Goal: Task Accomplishment & Management: Manage account settings

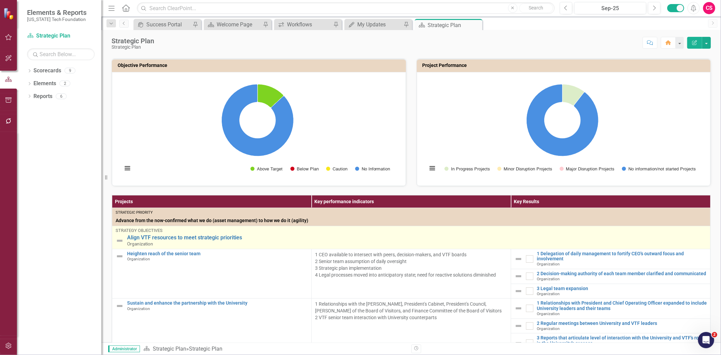
scroll to position [75, 0]
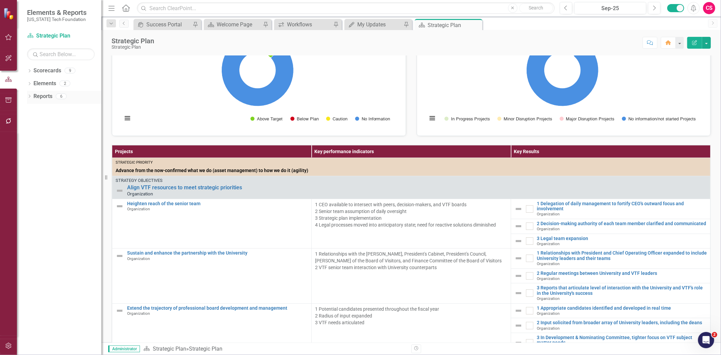
click at [44, 98] on link "Reports" at bounding box center [42, 97] width 19 height 8
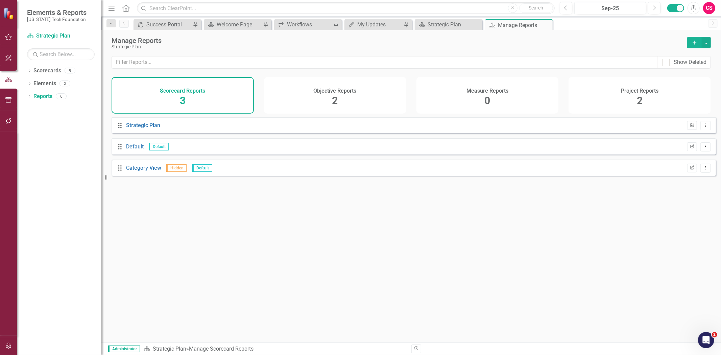
click at [618, 88] on div "Project Reports 2" at bounding box center [640, 95] width 142 height 37
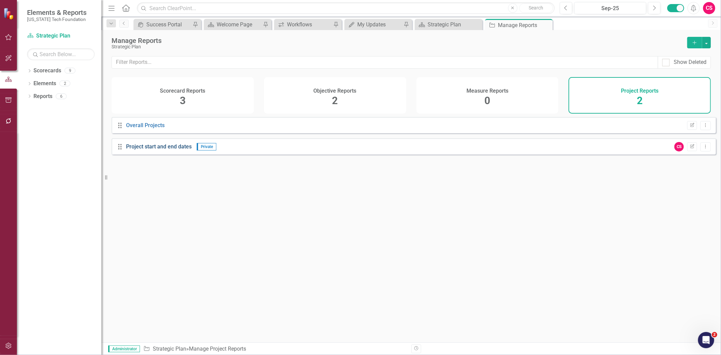
click at [139, 150] on link "Project start and end dates" at bounding box center [159, 146] width 66 height 6
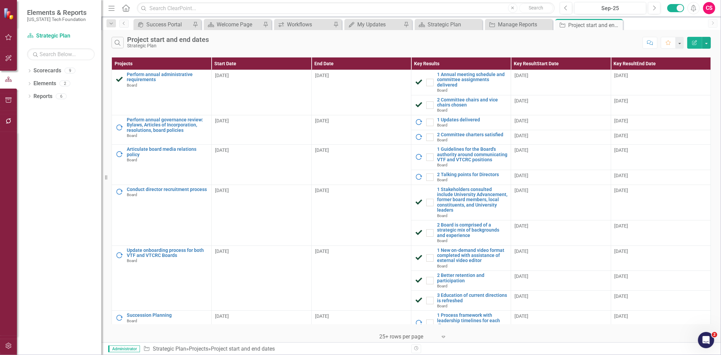
click at [690, 42] on button "Edit Report" at bounding box center [694, 43] width 15 height 12
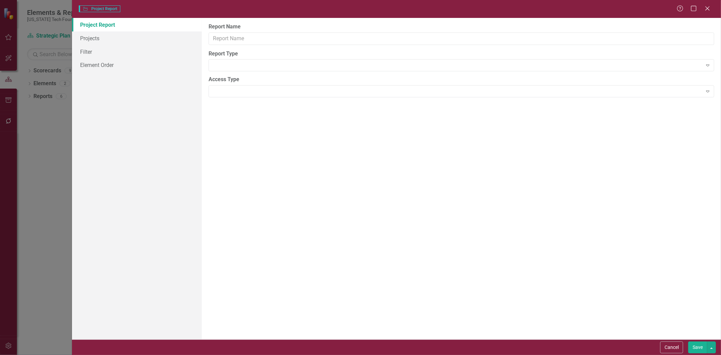
type input "Project start and end dates"
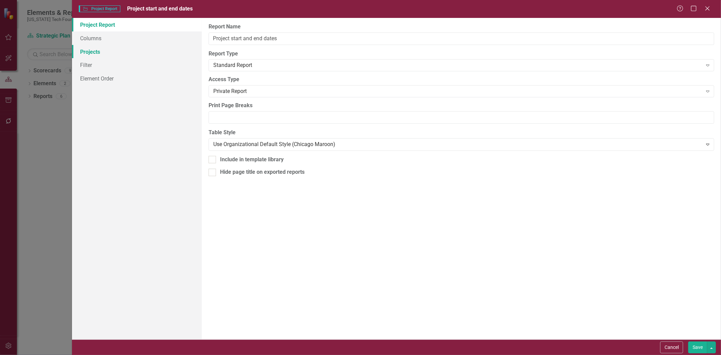
click at [118, 47] on link "Projects" at bounding box center [137, 52] width 130 height 14
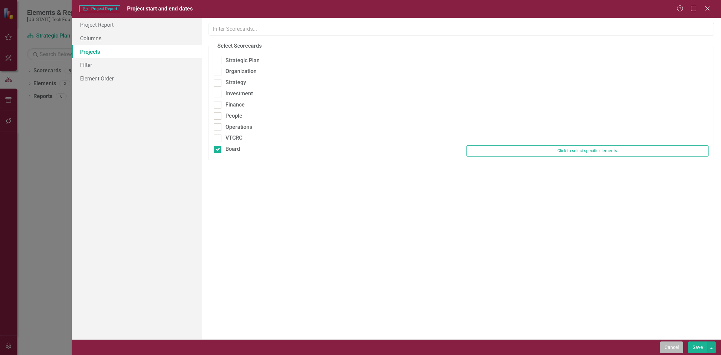
click at [666, 348] on button "Cancel" at bounding box center [671, 347] width 23 height 12
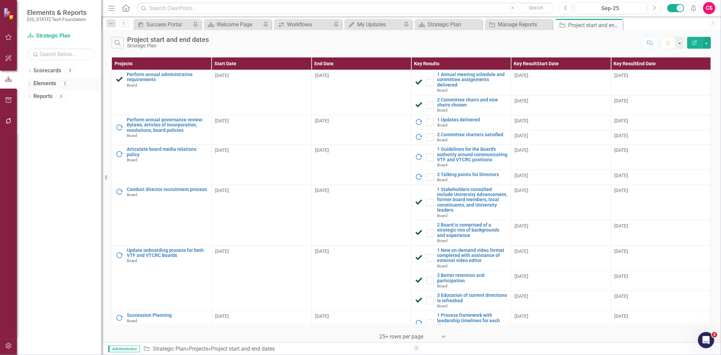
click at [41, 82] on link "Elements" at bounding box center [44, 84] width 23 height 8
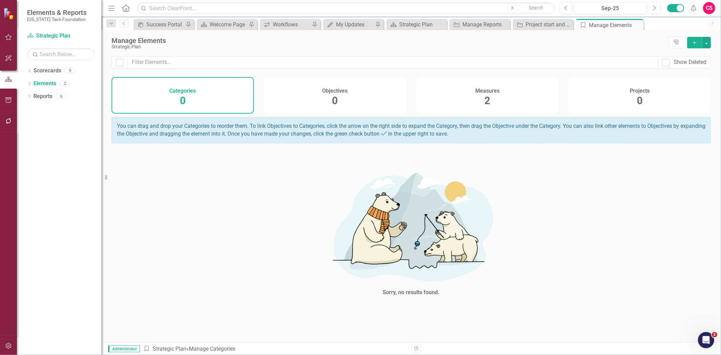
click at [467, 102] on div "Measures 2" at bounding box center [488, 95] width 142 height 37
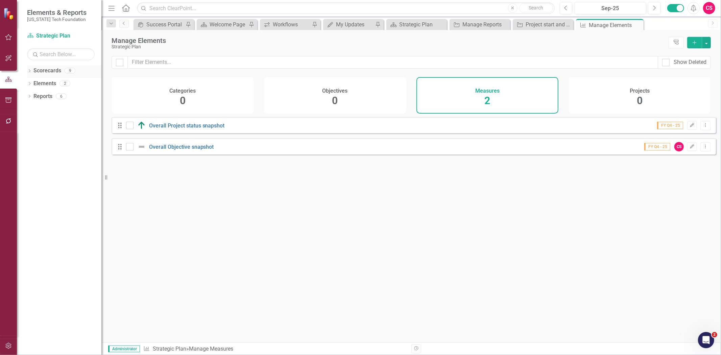
click at [55, 72] on link "Scorecards" at bounding box center [47, 71] width 28 height 8
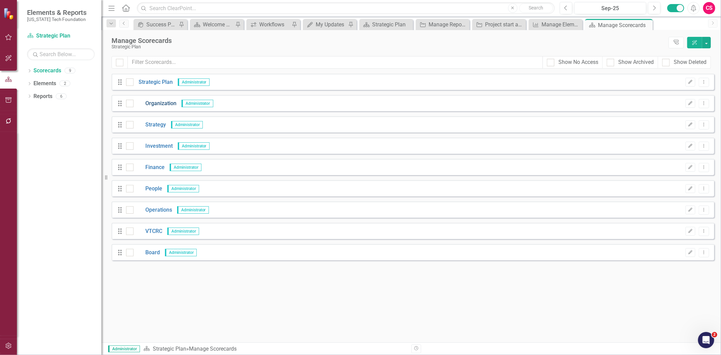
click at [163, 104] on link "Organization" at bounding box center [155, 104] width 43 height 8
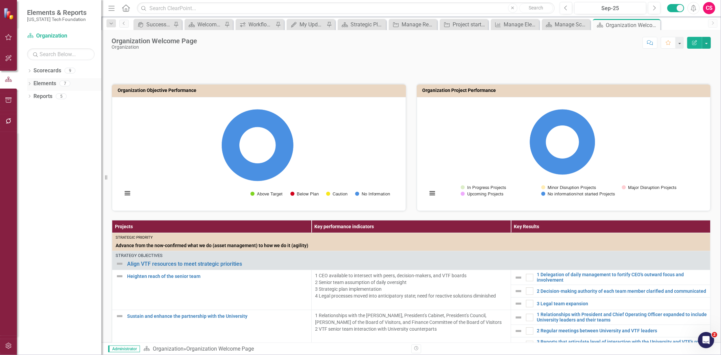
click at [49, 86] on link "Elements" at bounding box center [44, 84] width 23 height 8
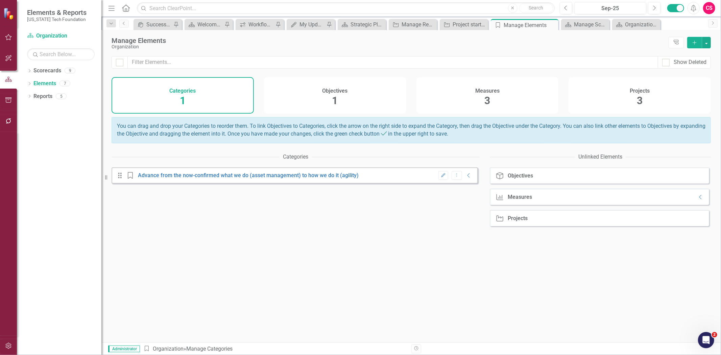
click at [653, 97] on div "Projects 3" at bounding box center [640, 95] width 142 height 37
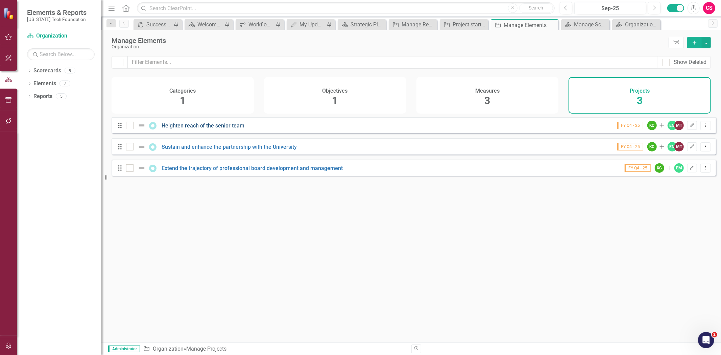
click at [210, 129] on link "Heighten reach of the senior team" at bounding box center [203, 125] width 83 height 6
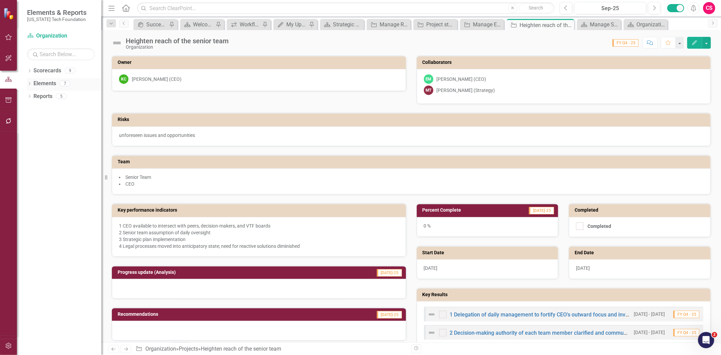
click at [46, 82] on link "Elements" at bounding box center [44, 84] width 23 height 8
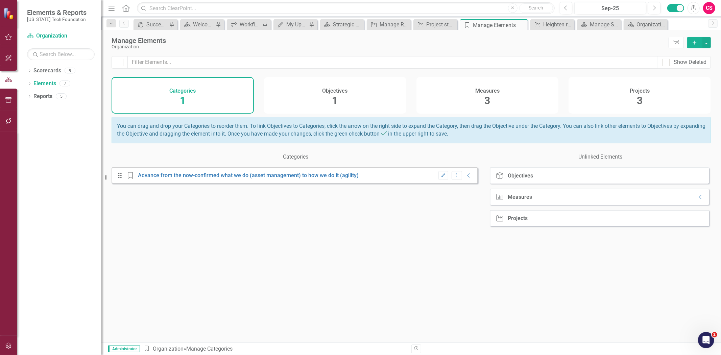
click at [583, 81] on div "Projects 3" at bounding box center [640, 95] width 142 height 37
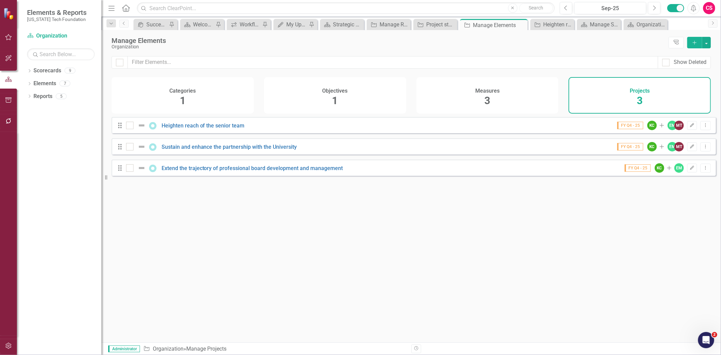
drag, startPoint x: 121, startPoint y: 63, endPoint x: 120, endPoint y: 56, distance: 6.5
click at [121, 61] on div at bounding box center [119, 62] width 7 height 7
click at [120, 61] on input "checkbox" at bounding box center [118, 61] width 4 height 4
checkbox input "true"
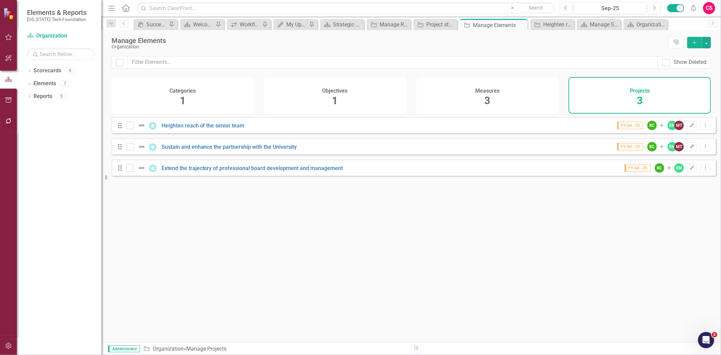
checkbox input "true"
click at [709, 44] on button "button" at bounding box center [706, 42] width 9 height 11
click at [694, 82] on link "Edit Multiple Edit Multiple" at bounding box center [683, 80] width 53 height 13
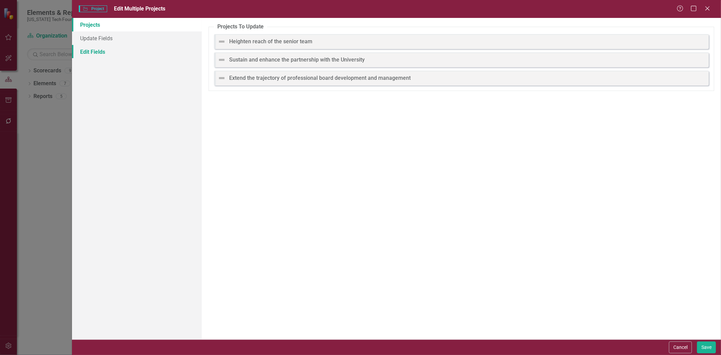
click at [100, 50] on link "Edit Fields" at bounding box center [137, 52] width 130 height 14
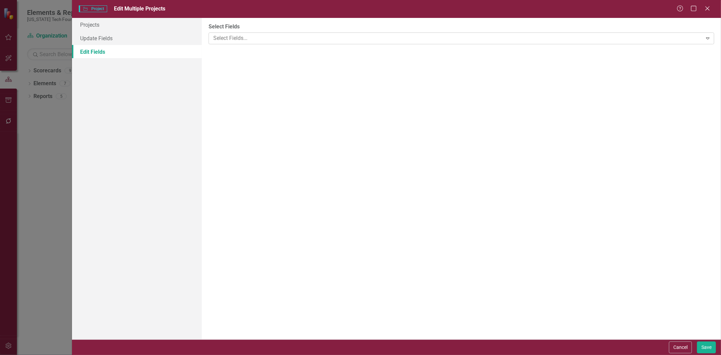
click at [271, 41] on div at bounding box center [457, 38] width 492 height 9
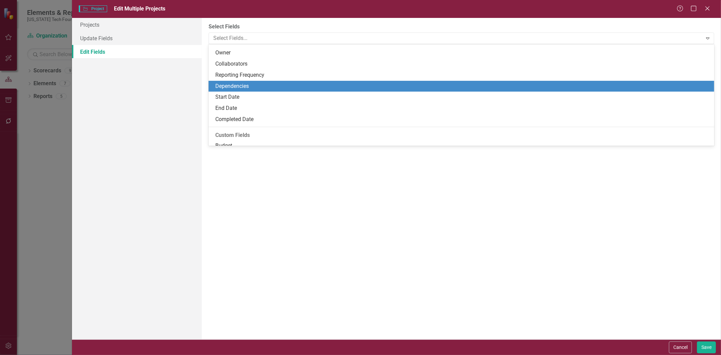
scroll to position [75, 0]
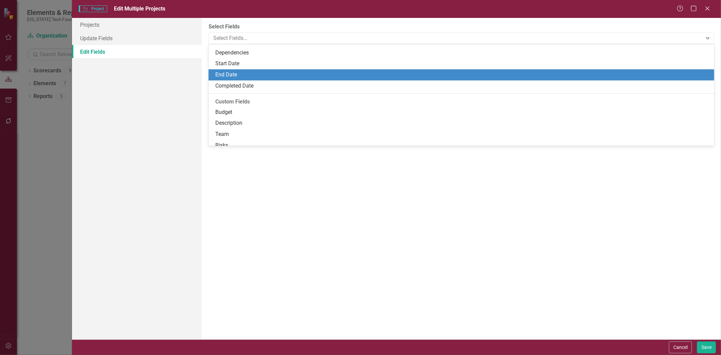
click at [238, 76] on div "End Date" at bounding box center [462, 75] width 495 height 8
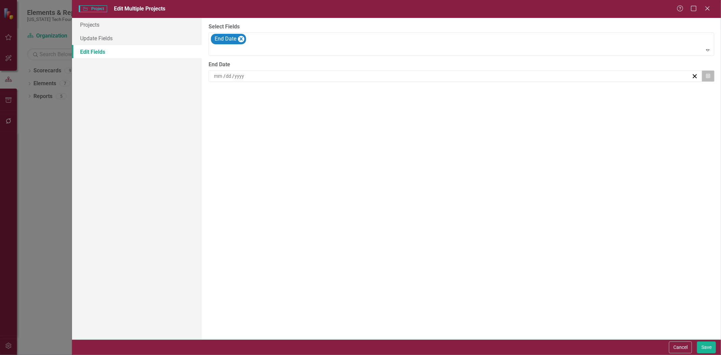
click at [709, 73] on button "Calendar" at bounding box center [708, 75] width 13 height 11
click at [505, 95] on button "»" at bounding box center [506, 93] width 15 height 15
click at [422, 89] on button "‹" at bounding box center [418, 93] width 15 height 15
click at [421, 88] on button "‹" at bounding box center [418, 93] width 15 height 15
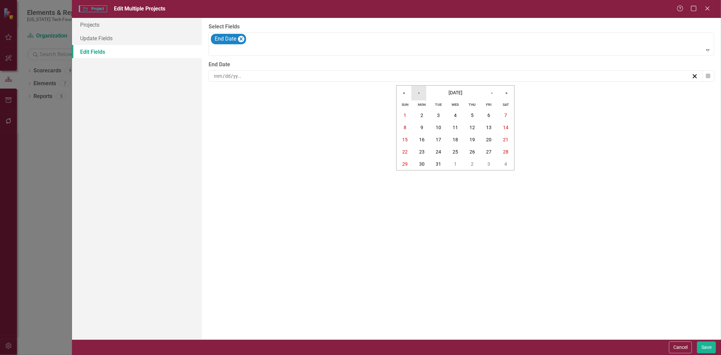
click at [421, 88] on button "‹" at bounding box center [418, 93] width 15 height 15
click at [458, 162] on abbr "30" at bounding box center [455, 163] width 5 height 5
click at [707, 350] on button "Save" at bounding box center [706, 347] width 19 height 12
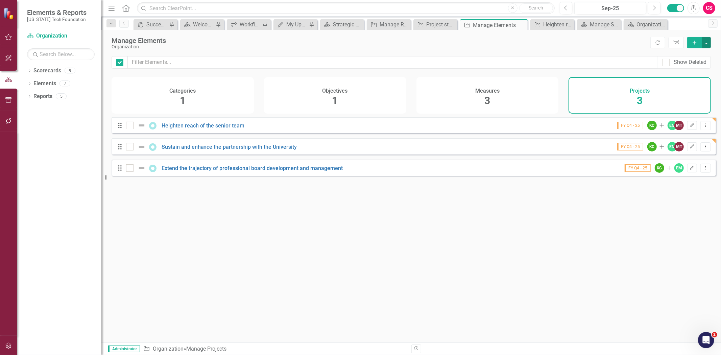
checkbox input "false"
click at [188, 129] on link "Heighten reach of the senior team" at bounding box center [203, 125] width 83 height 6
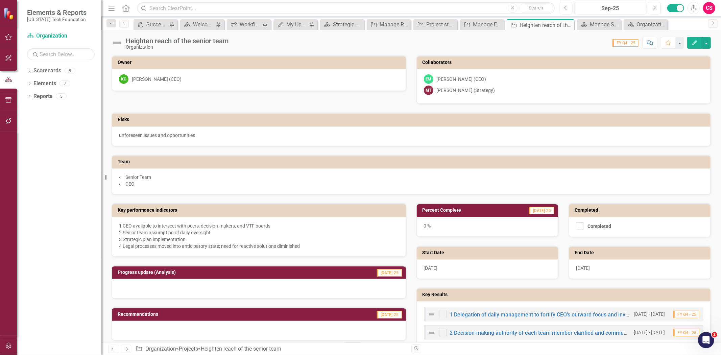
click at [127, 350] on icon "Next" at bounding box center [126, 349] width 6 height 4
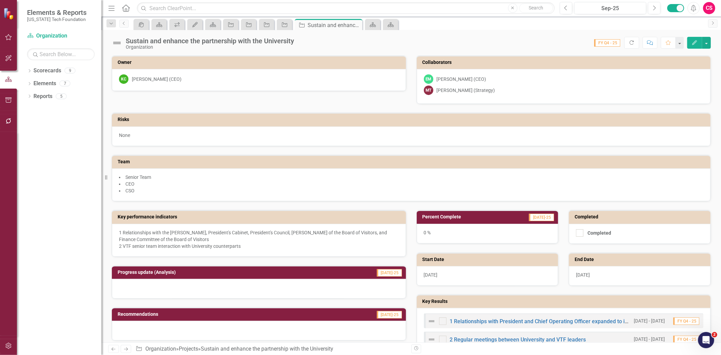
click at [127, 350] on icon at bounding box center [126, 349] width 4 height 3
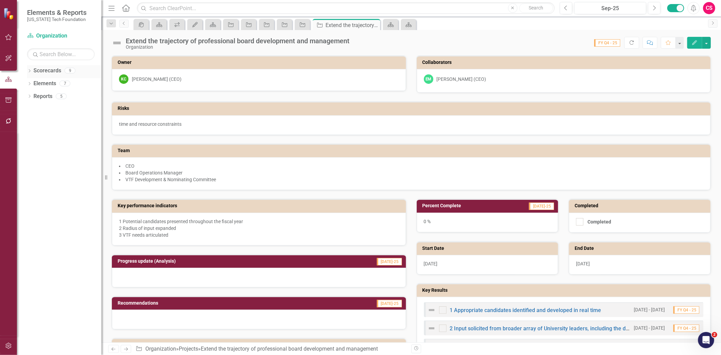
click at [50, 72] on link "Scorecards" at bounding box center [47, 71] width 28 height 8
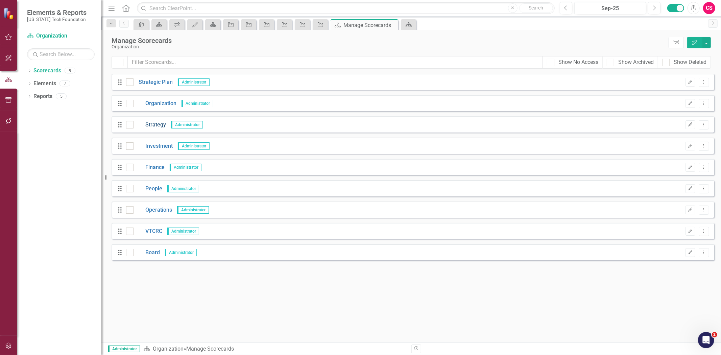
click at [157, 122] on link "Strategy" at bounding box center [150, 125] width 32 height 8
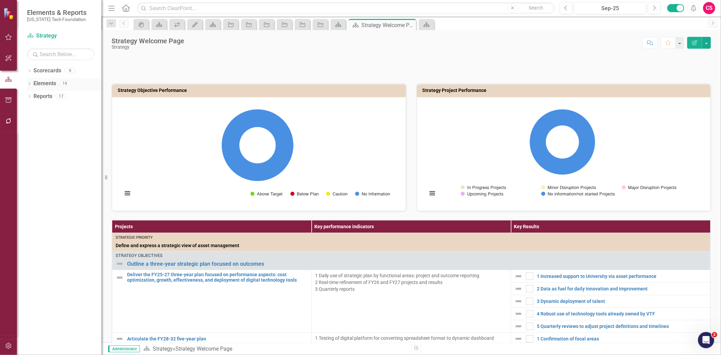
click at [48, 82] on link "Elements" at bounding box center [44, 84] width 23 height 8
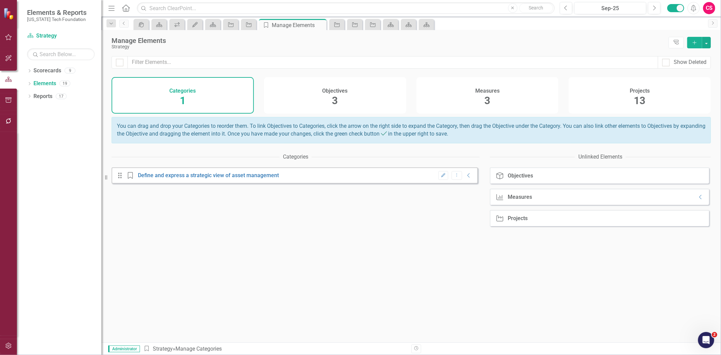
click at [583, 99] on div "Projects 13" at bounding box center [640, 95] width 142 height 37
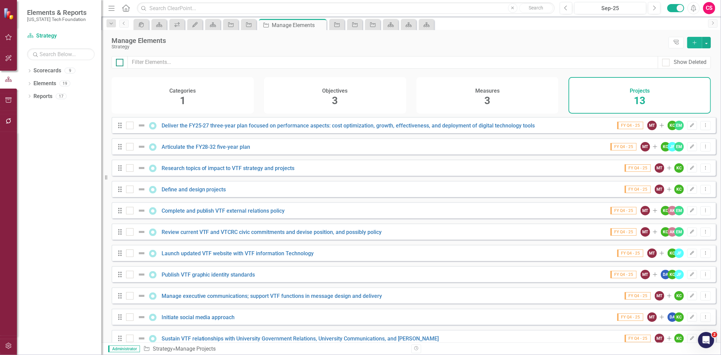
click at [117, 62] on input "checkbox" at bounding box center [118, 61] width 4 height 4
checkbox input "true"
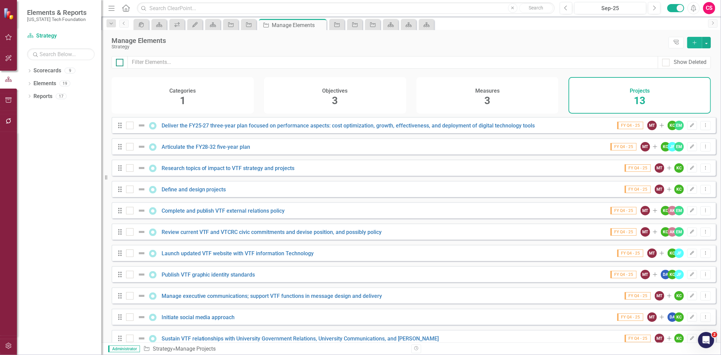
checkbox input "true"
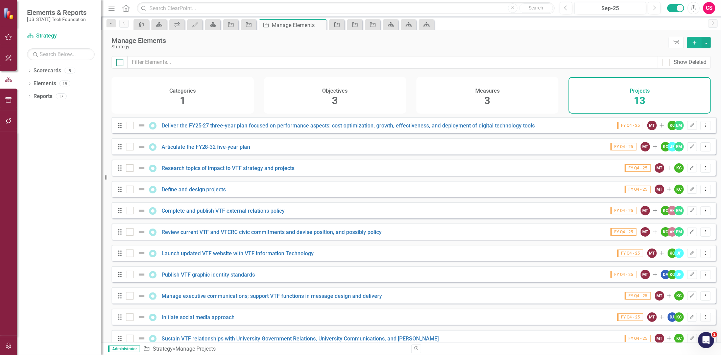
checkbox input "true"
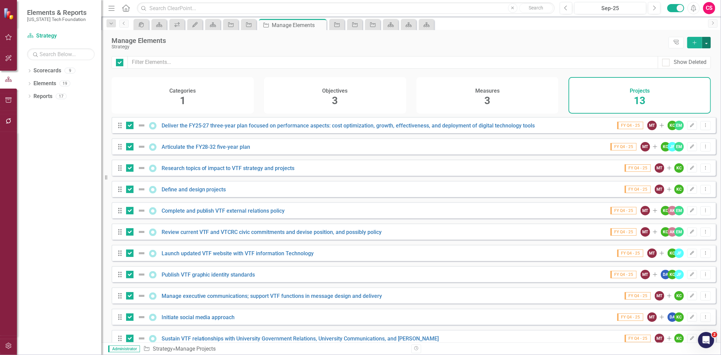
click at [708, 42] on button "button" at bounding box center [706, 42] width 9 height 11
click at [702, 82] on link "Edit Multiple Edit Multiple" at bounding box center [683, 80] width 53 height 13
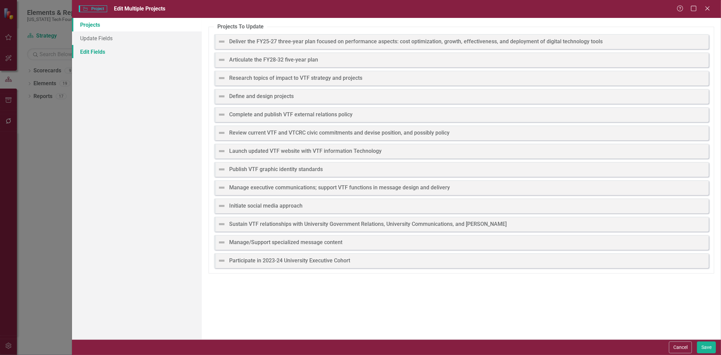
click at [77, 55] on link "Edit Fields" at bounding box center [137, 52] width 130 height 14
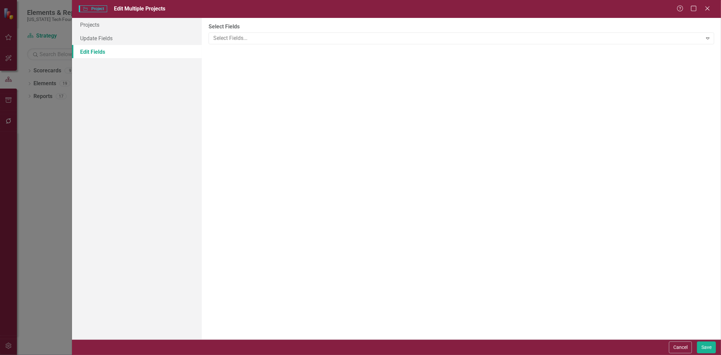
click at [350, 49] on div "Select Fields Select Fields... Expand" at bounding box center [461, 179] width 519 height 322
click at [297, 37] on div at bounding box center [457, 38] width 492 height 9
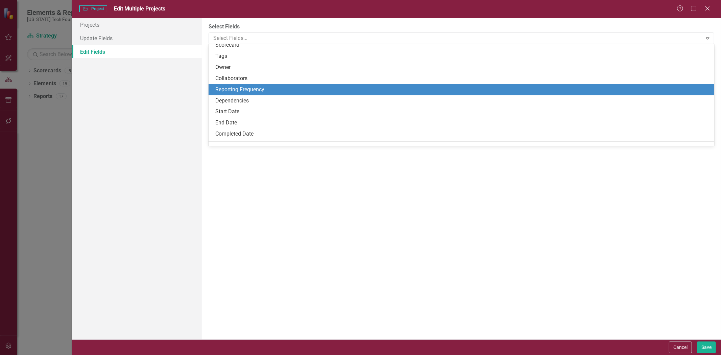
scroll to position [38, 0]
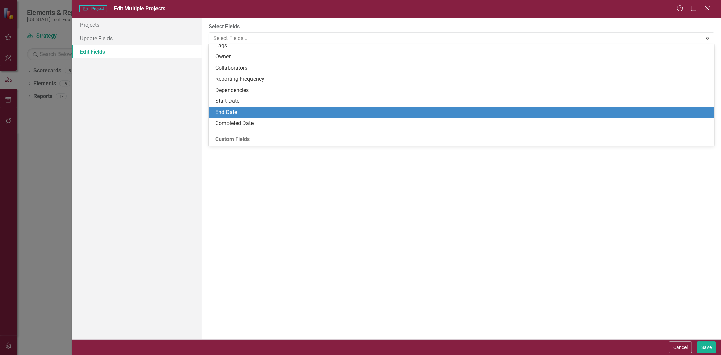
click at [238, 111] on div "End Date" at bounding box center [462, 113] width 495 height 8
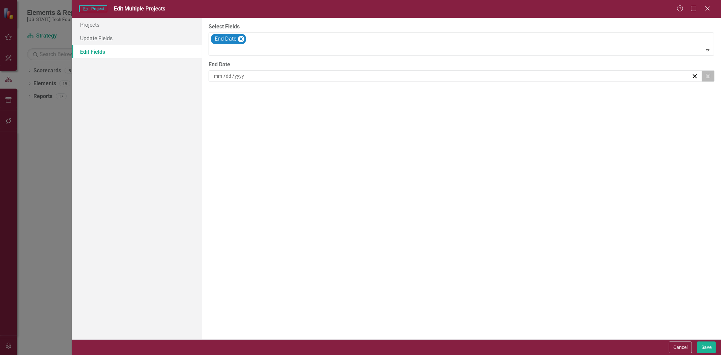
click at [709, 78] on button "Calendar" at bounding box center [708, 75] width 13 height 11
click at [508, 95] on button "»" at bounding box center [506, 93] width 15 height 15
click at [413, 93] on button "‹" at bounding box center [418, 93] width 15 height 15
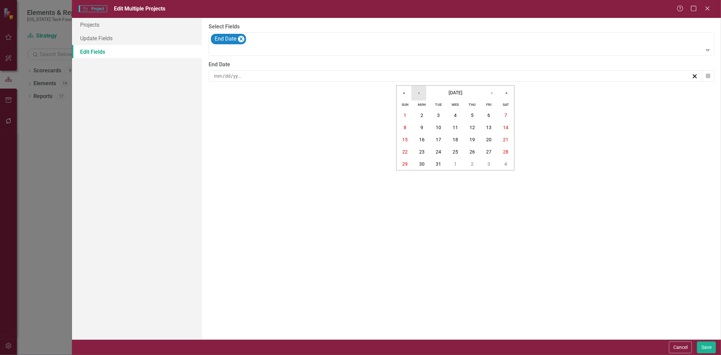
click at [413, 93] on button "‹" at bounding box center [418, 93] width 15 height 15
click at [457, 165] on abbr "30" at bounding box center [455, 163] width 5 height 5
click at [703, 348] on button "Save" at bounding box center [706, 347] width 19 height 12
checkbox input "false"
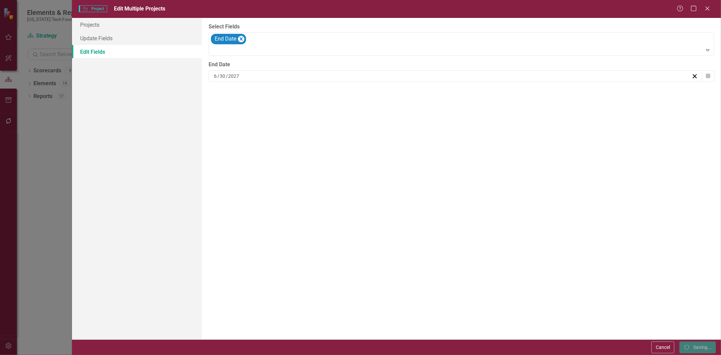
checkbox input "false"
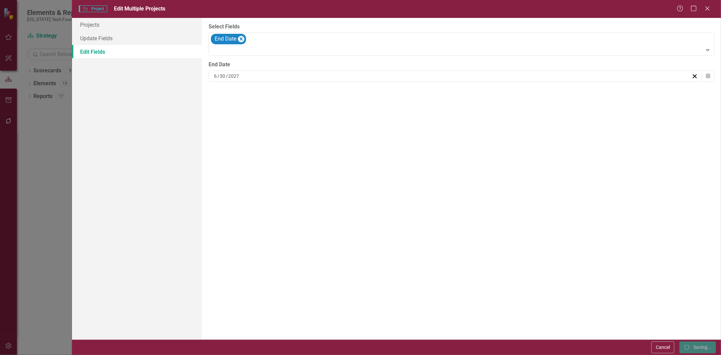
checkbox input "false"
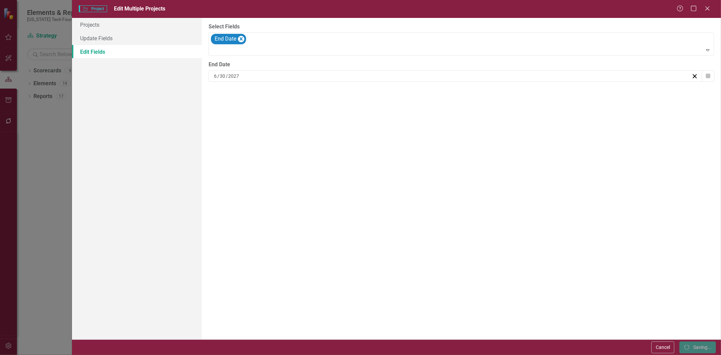
checkbox input "false"
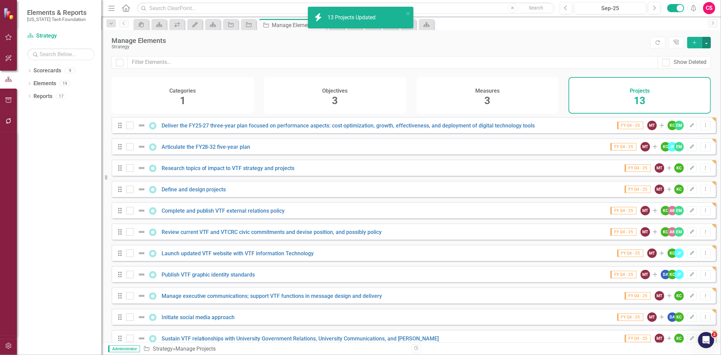
checkbox input "false"
click at [409, 11] on icon "close" at bounding box center [408, 13] width 5 height 5
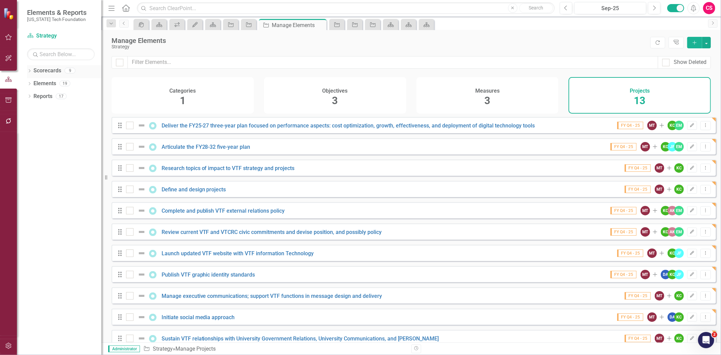
click at [50, 69] on link "Scorecards" at bounding box center [47, 71] width 28 height 8
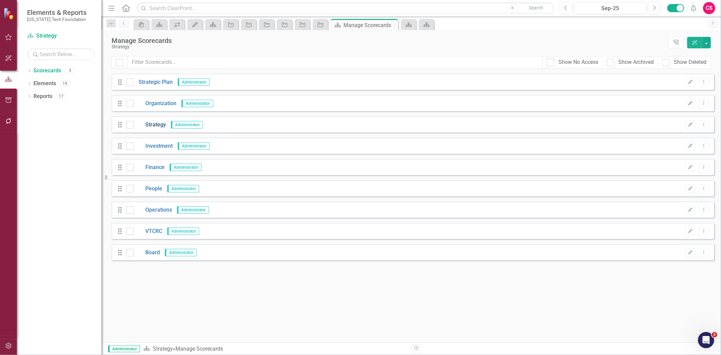
click at [150, 125] on link "Strategy" at bounding box center [150, 125] width 32 height 8
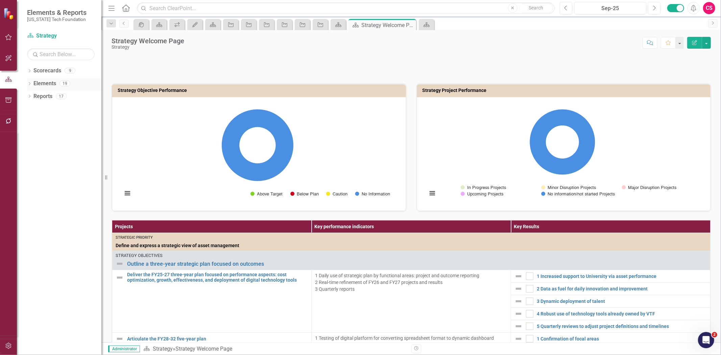
click at [54, 84] on link "Elements" at bounding box center [44, 84] width 23 height 8
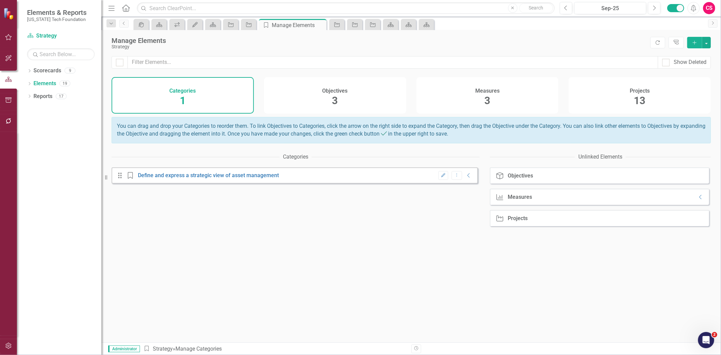
click at [635, 91] on h4 "Projects" at bounding box center [640, 91] width 20 height 6
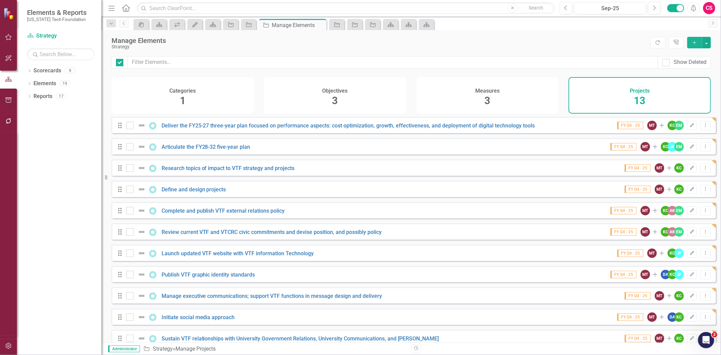
checkbox input "false"
click at [240, 129] on link "Deliver the FY25-27 three-year plan focused on performance aspects: cost optimi…" at bounding box center [349, 125] width 374 height 6
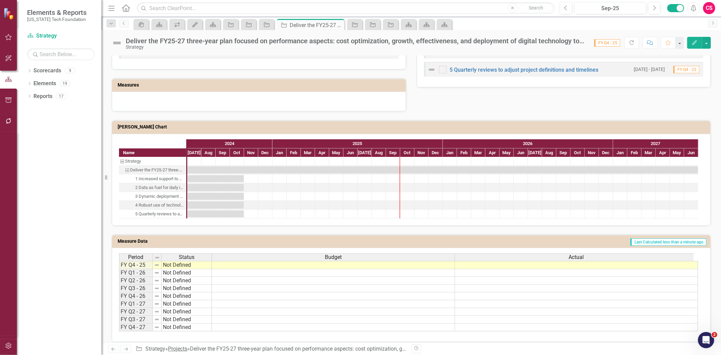
scroll to position [336, 0]
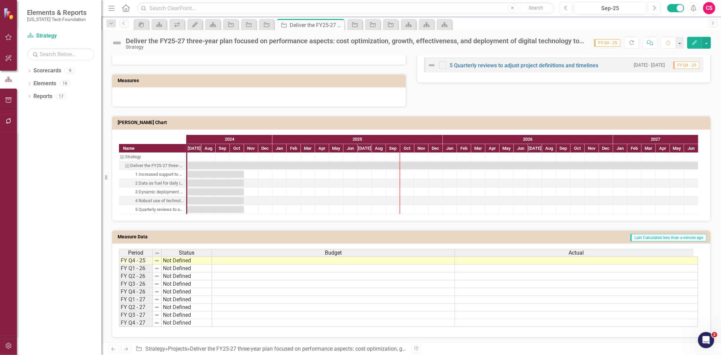
click at [124, 346] on link "Next" at bounding box center [126, 349] width 11 height 8
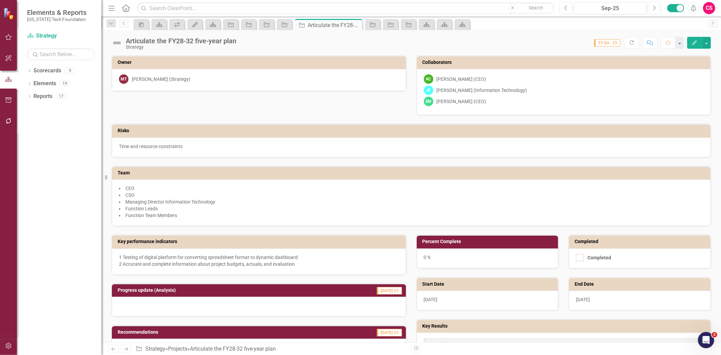
click at [125, 346] on link "Next" at bounding box center [126, 349] width 11 height 8
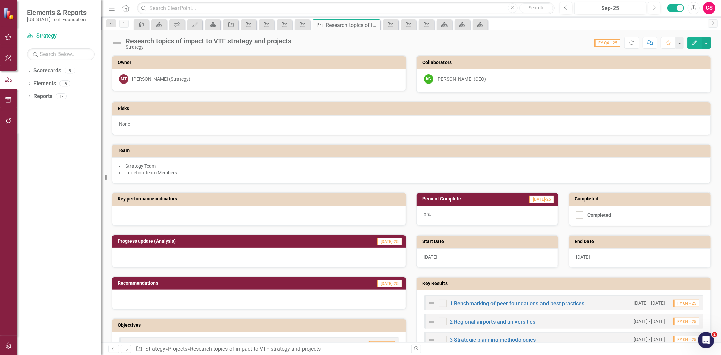
click at [125, 346] on link "Next" at bounding box center [126, 349] width 11 height 8
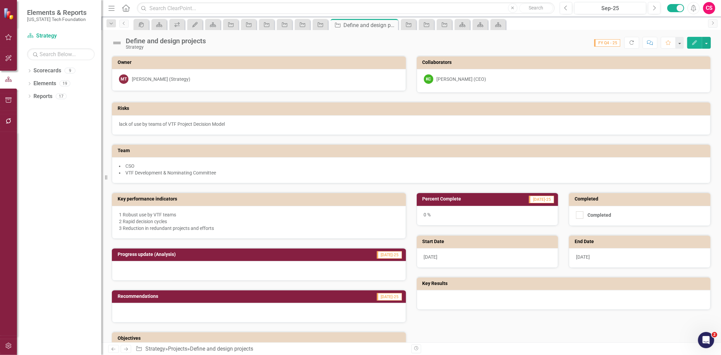
click at [125, 346] on link "Next" at bounding box center [126, 349] width 11 height 8
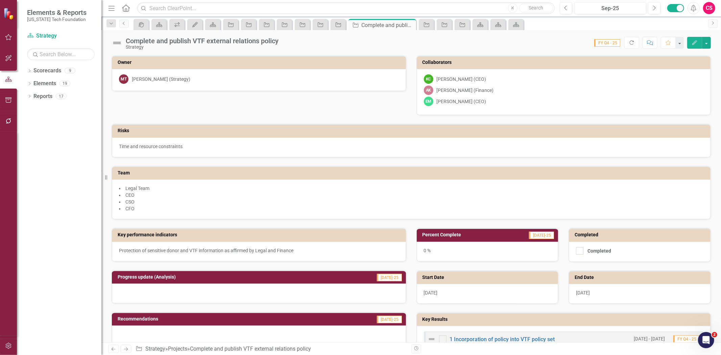
click at [125, 346] on link "Next" at bounding box center [126, 349] width 11 height 8
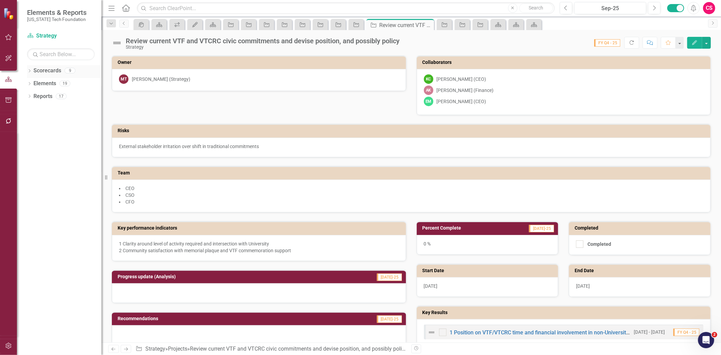
click at [42, 71] on link "Scorecards" at bounding box center [47, 71] width 28 height 8
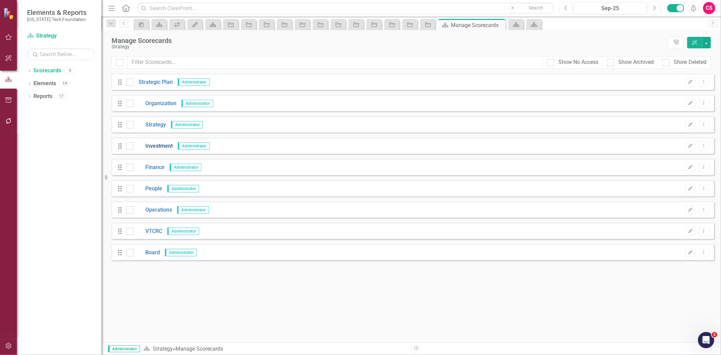
click at [158, 149] on link "Investment" at bounding box center [153, 146] width 39 height 8
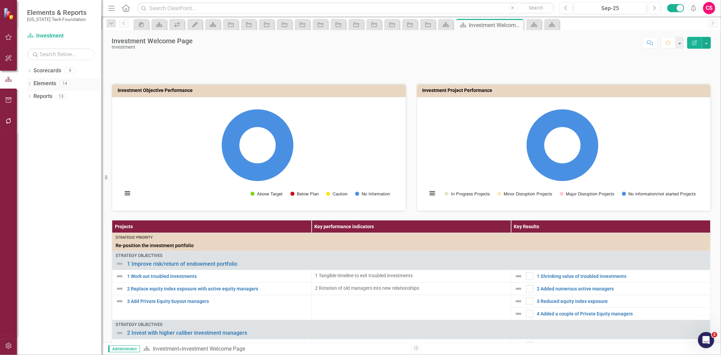
click at [45, 86] on link "Elements" at bounding box center [44, 84] width 23 height 8
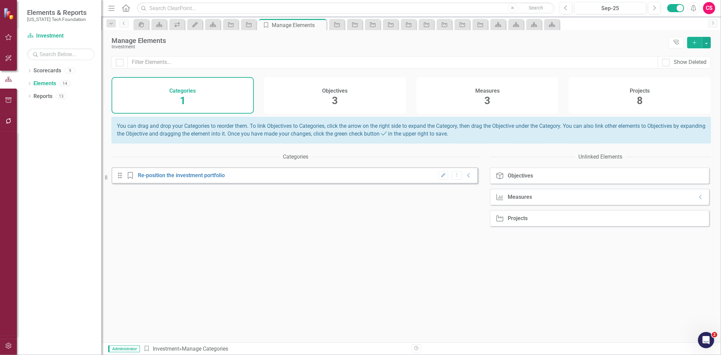
click at [603, 92] on div "Projects 8" at bounding box center [640, 95] width 142 height 37
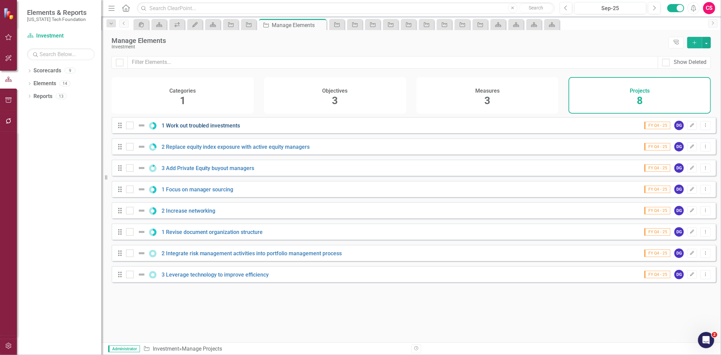
click at [183, 127] on link "1 Work out troubled investments" at bounding box center [201, 125] width 79 height 6
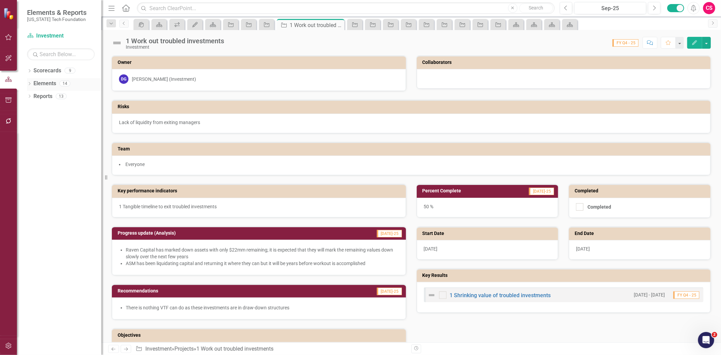
click at [37, 84] on link "Elements" at bounding box center [44, 84] width 23 height 8
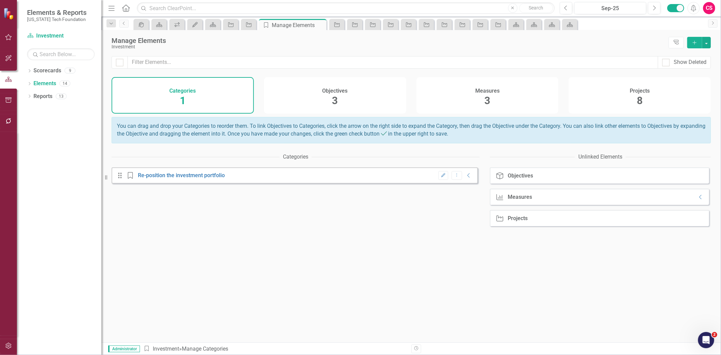
click at [655, 101] on div "Projects 8" at bounding box center [640, 95] width 142 height 37
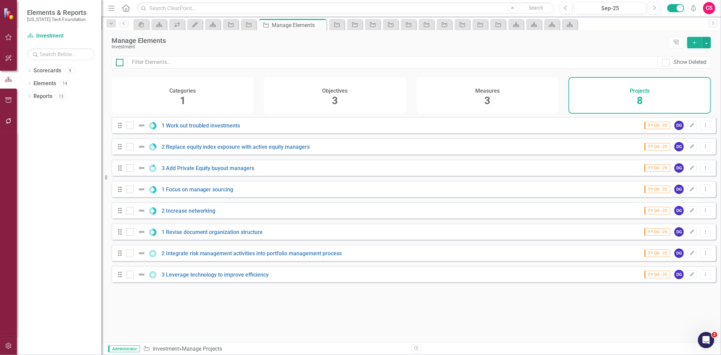
drag, startPoint x: 120, startPoint y: 57, endPoint x: 118, endPoint y: 60, distance: 3.6
click at [118, 59] on div at bounding box center [120, 62] width 16 height 13
click at [118, 64] on div at bounding box center [119, 62] width 7 height 7
click at [118, 63] on input "checkbox" at bounding box center [118, 61] width 4 height 4
checkbox input "true"
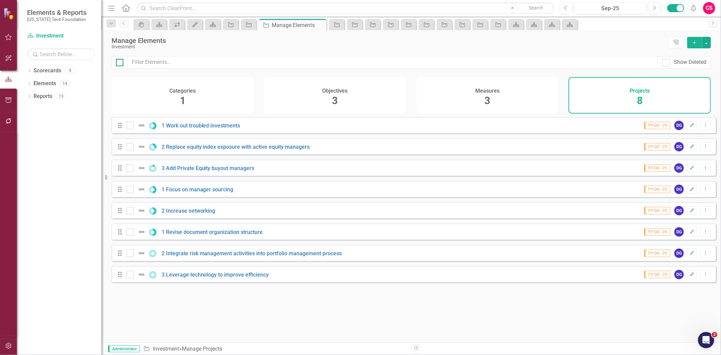
checkbox input "true"
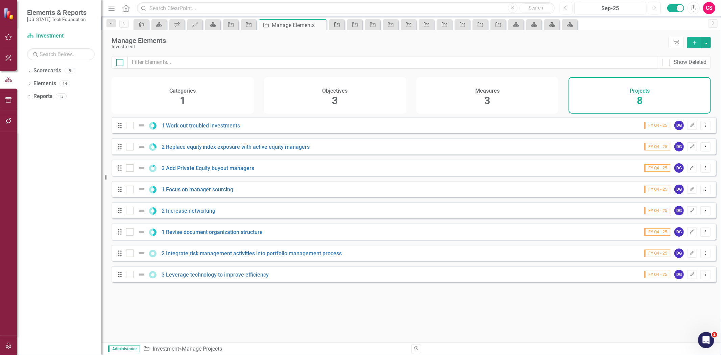
checkbox input "true"
click at [706, 43] on button "button" at bounding box center [706, 42] width 9 height 11
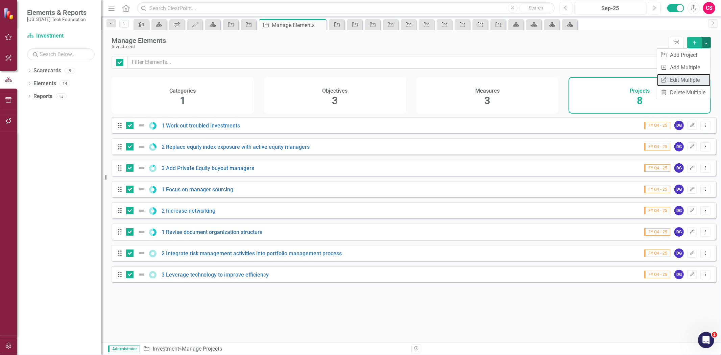
click at [688, 80] on link "Edit Multiple Edit Multiple" at bounding box center [683, 80] width 53 height 13
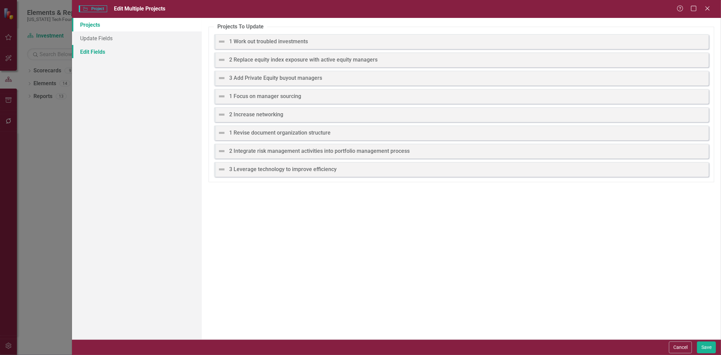
click at [166, 51] on link "Edit Fields" at bounding box center [137, 52] width 130 height 14
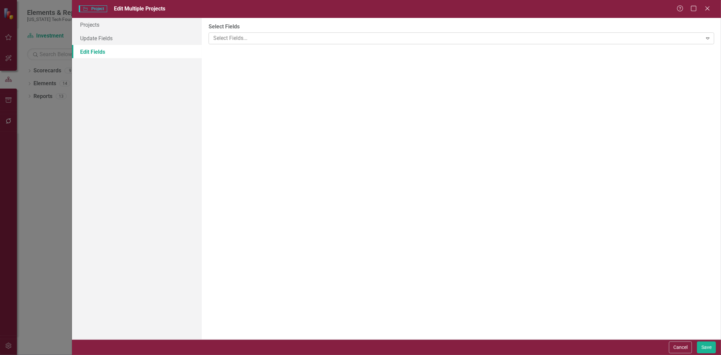
click at [224, 34] on div at bounding box center [457, 38] width 492 height 9
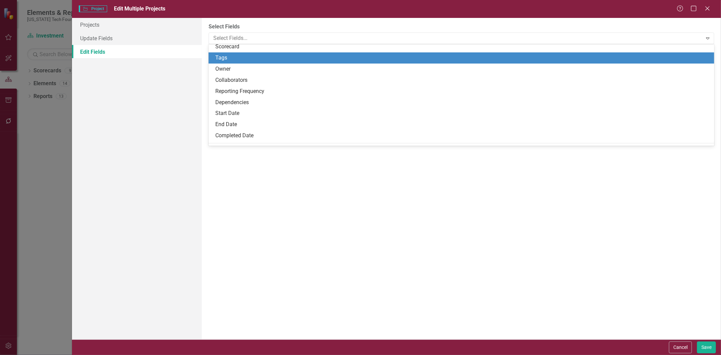
scroll to position [38, 0]
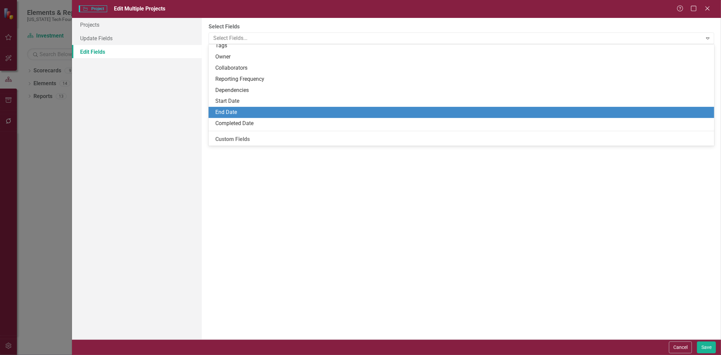
click at [236, 116] on div "End Date" at bounding box center [462, 113] width 495 height 8
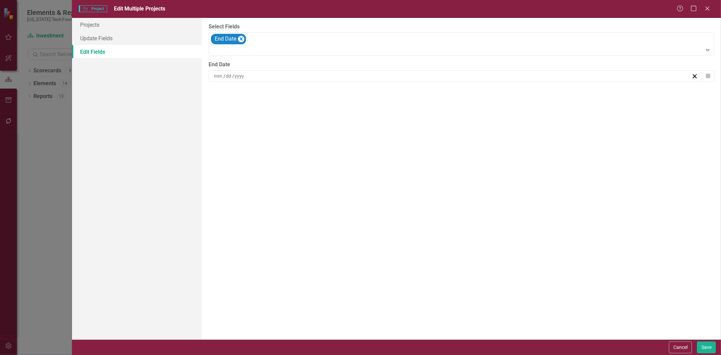
click at [229, 75] on input at bounding box center [229, 76] width 7 height 7
click at [512, 90] on div "Select Fields End Date Expand End Date / / « ‹ [DATE] › » Sun Mon Tue Wed Thu F…" at bounding box center [461, 179] width 519 height 322
click at [511, 90] on div "Select Fields End Date Expand End Date / / Calendar" at bounding box center [461, 179] width 519 height 322
click at [705, 79] on button "Calendar" at bounding box center [708, 75] width 13 height 11
click at [507, 99] on button "»" at bounding box center [506, 93] width 15 height 15
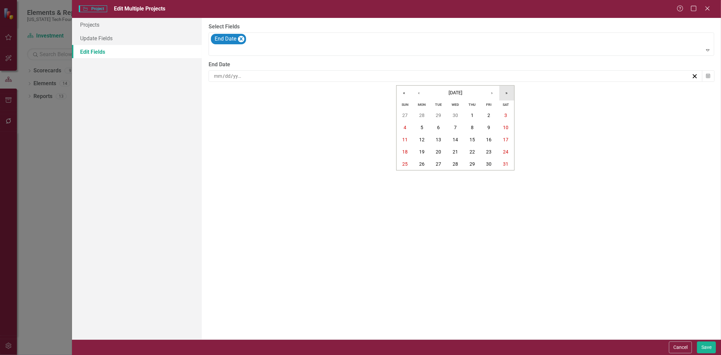
click at [507, 98] on button "»" at bounding box center [506, 93] width 15 height 15
click at [417, 92] on button "‹" at bounding box center [418, 93] width 15 height 15
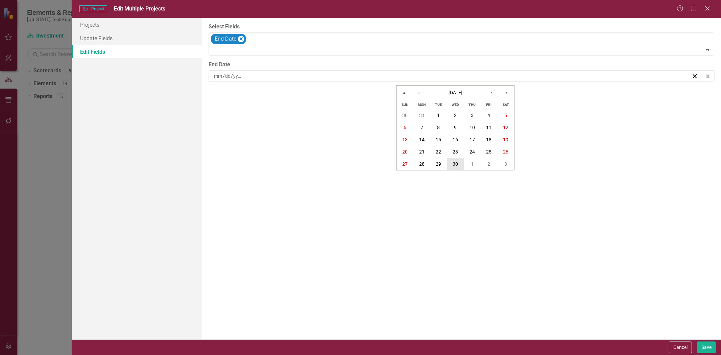
click at [459, 158] on button "30" at bounding box center [455, 164] width 17 height 12
click at [703, 350] on button "Save" at bounding box center [706, 347] width 19 height 12
checkbox input "false"
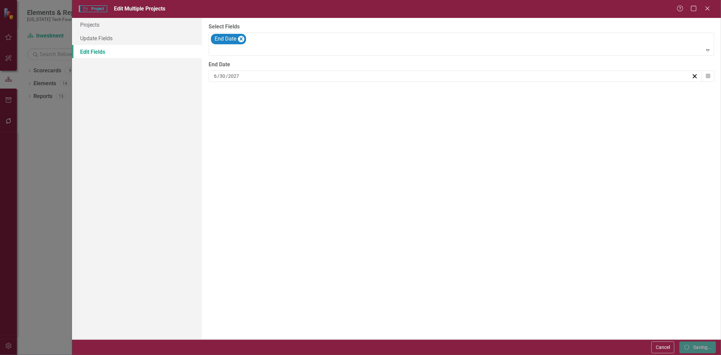
checkbox input "false"
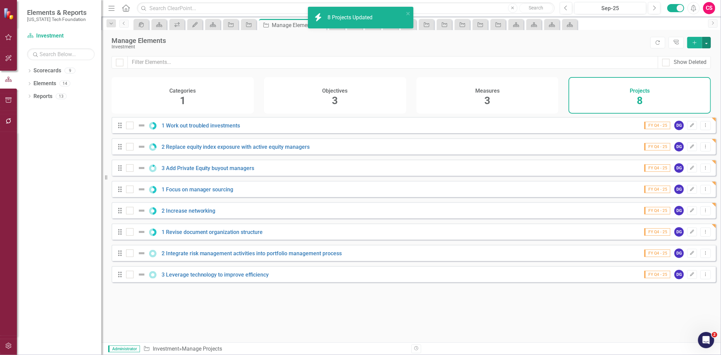
checkbox input "false"
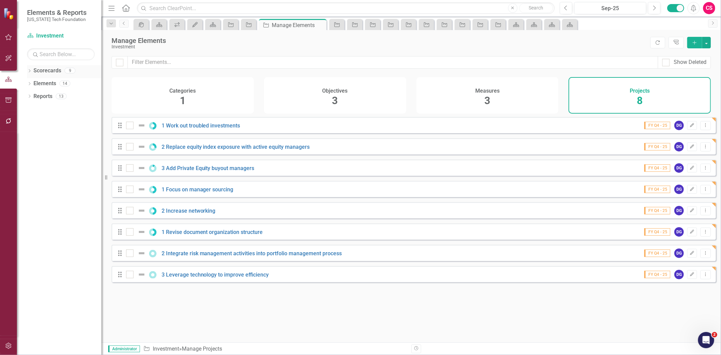
click at [48, 72] on link "Scorecards" at bounding box center [47, 71] width 28 height 8
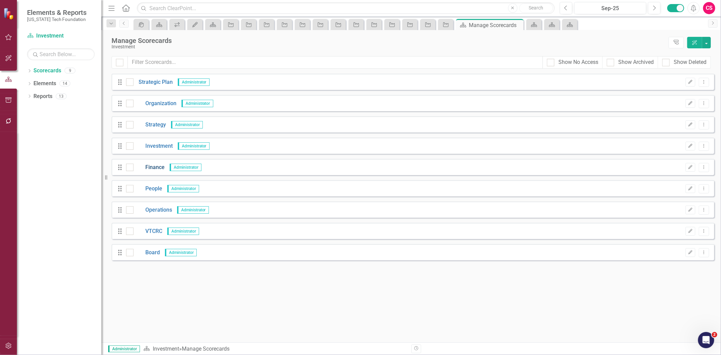
click at [151, 167] on link "Finance" at bounding box center [149, 168] width 31 height 8
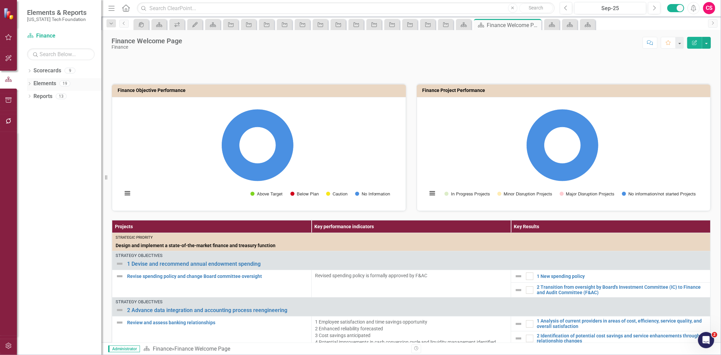
click at [49, 86] on link "Elements" at bounding box center [44, 84] width 23 height 8
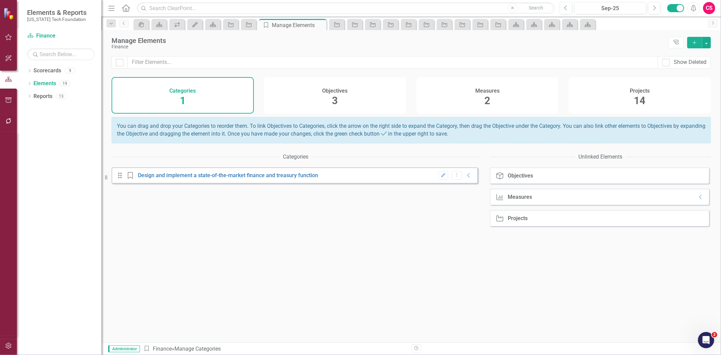
click at [638, 100] on span "14" at bounding box center [639, 101] width 11 height 12
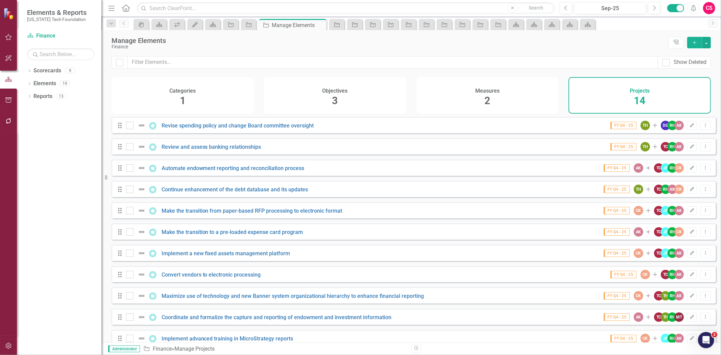
click at [126, 63] on div at bounding box center [120, 62] width 16 height 13
click at [123, 63] on div at bounding box center [120, 62] width 16 height 13
click at [121, 63] on div at bounding box center [119, 62] width 7 height 7
click at [120, 63] on input "checkbox" at bounding box center [118, 61] width 4 height 4
checkbox input "true"
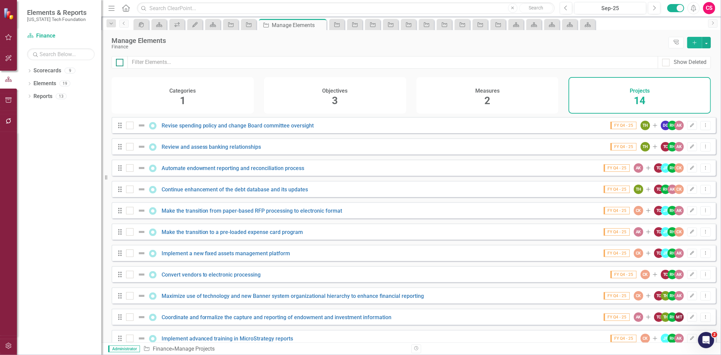
checkbox input "true"
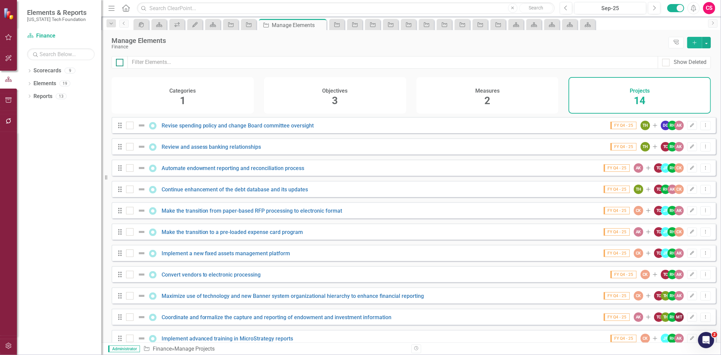
checkbox input "true"
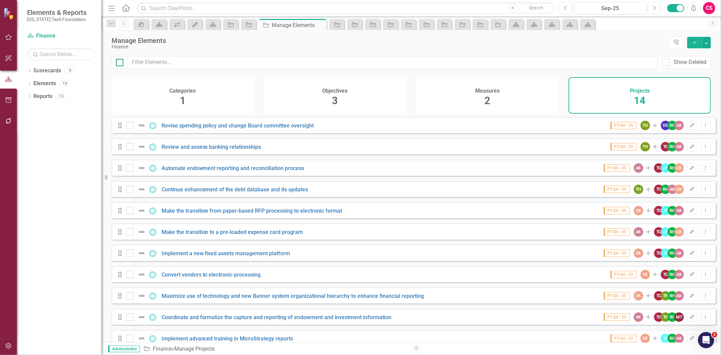
checkbox input "true"
click at [705, 45] on button "button" at bounding box center [706, 42] width 9 height 11
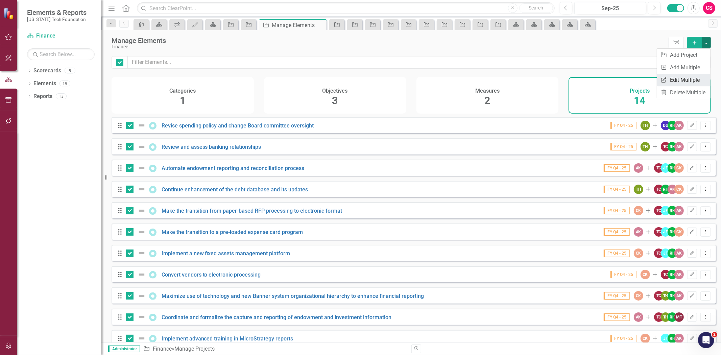
click at [690, 75] on link "Edit Multiple Edit Multiple" at bounding box center [683, 80] width 53 height 13
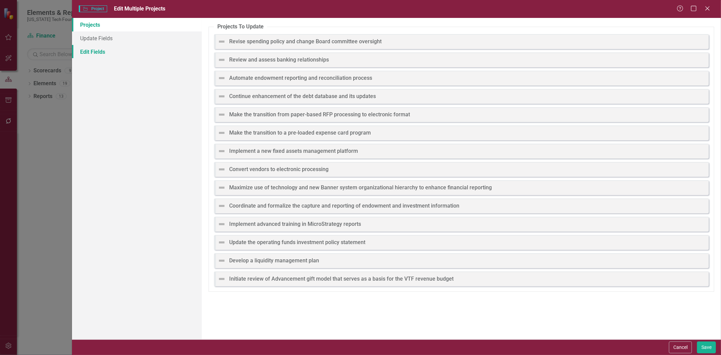
click at [94, 53] on link "Edit Fields" at bounding box center [137, 52] width 130 height 14
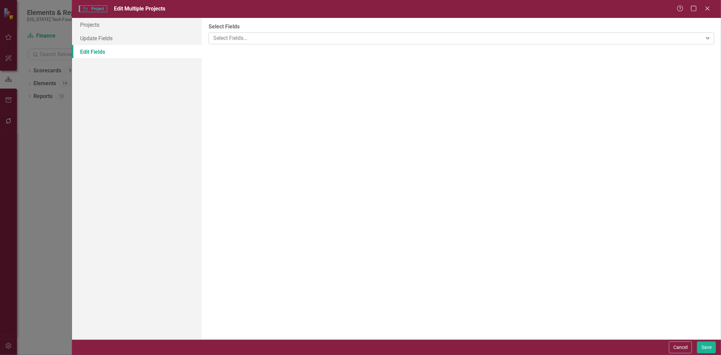
click at [268, 37] on div at bounding box center [457, 38] width 492 height 9
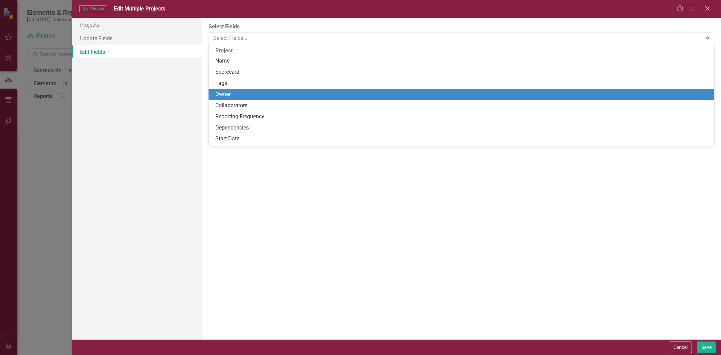
scroll to position [38, 0]
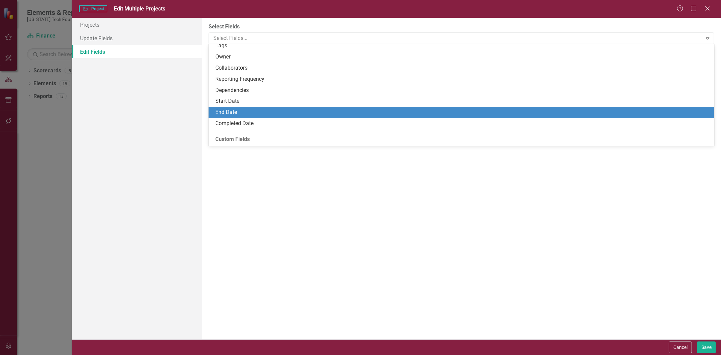
click at [247, 111] on div "End Date" at bounding box center [462, 113] width 495 height 8
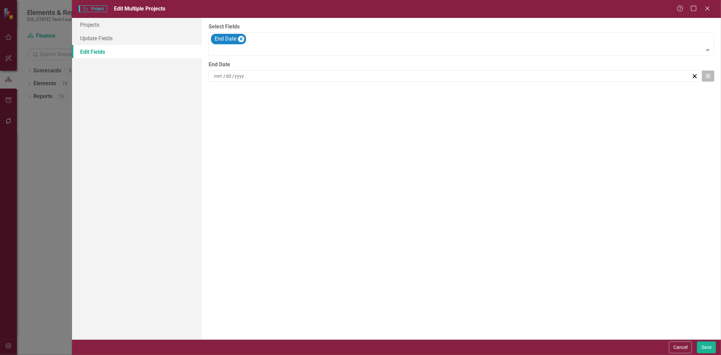
click at [704, 78] on button "Calendar" at bounding box center [708, 75] width 13 height 11
click at [505, 90] on button "»" at bounding box center [506, 93] width 15 height 15
click at [418, 93] on button "‹" at bounding box center [418, 93] width 15 height 15
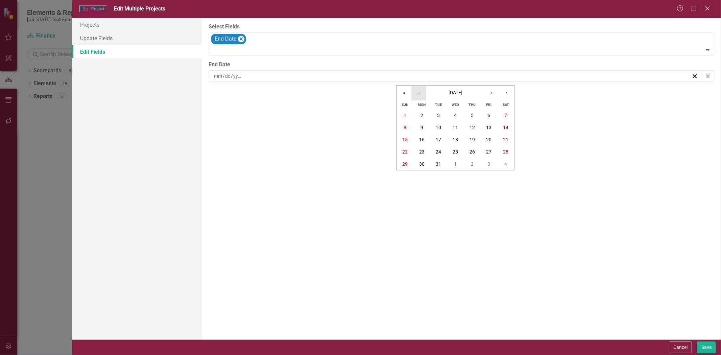
click at [417, 91] on button "‹" at bounding box center [418, 93] width 15 height 15
click at [419, 90] on button "‹" at bounding box center [418, 93] width 15 height 15
click at [462, 167] on button "30" at bounding box center [455, 164] width 17 height 12
click at [699, 344] on button "Save" at bounding box center [706, 347] width 19 height 12
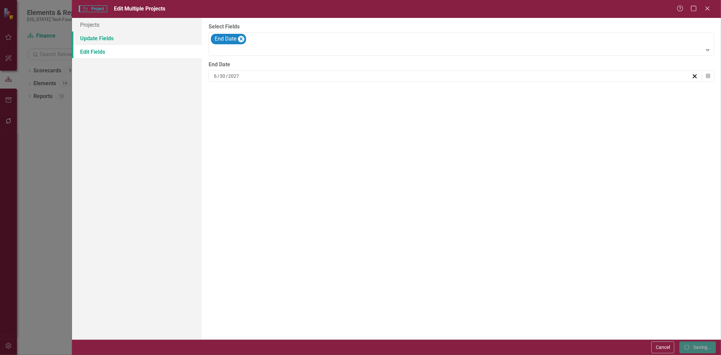
checkbox input "false"
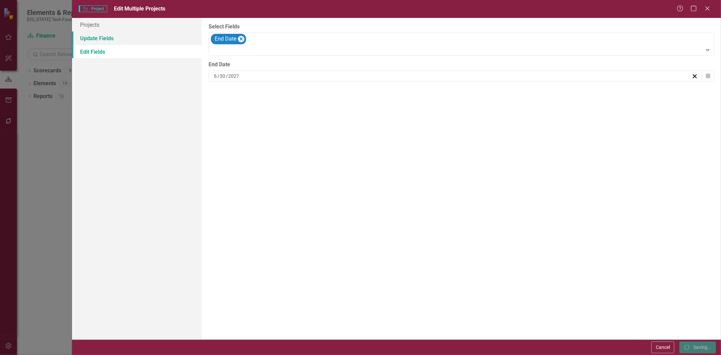
checkbox input "false"
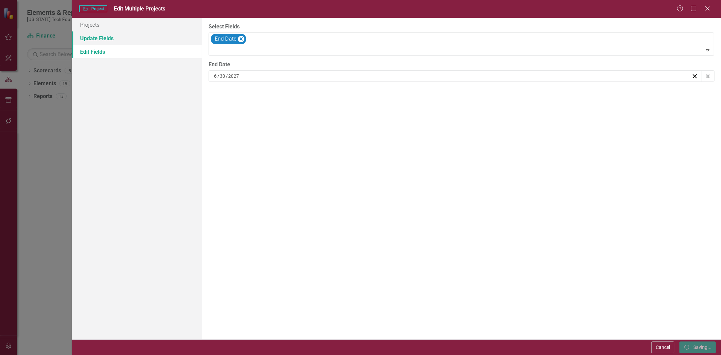
checkbox input "false"
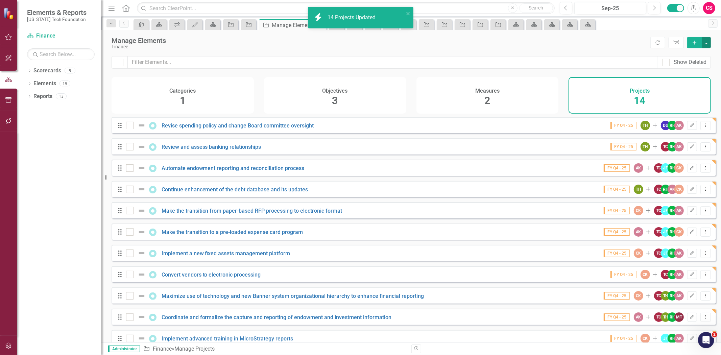
checkbox input "false"
click at [43, 70] on link "Scorecards" at bounding box center [47, 71] width 28 height 8
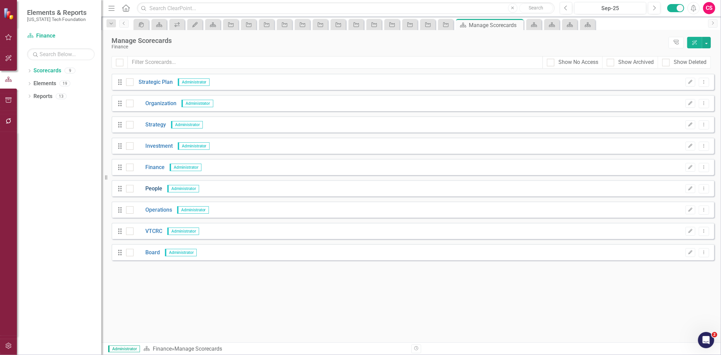
click at [153, 188] on link "People" at bounding box center [148, 189] width 29 height 8
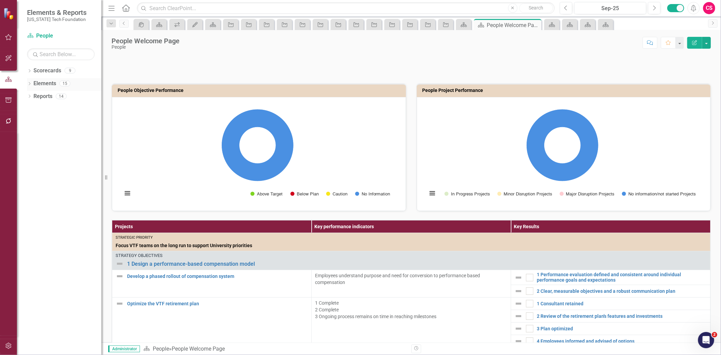
click at [46, 81] on link "Elements" at bounding box center [44, 84] width 23 height 8
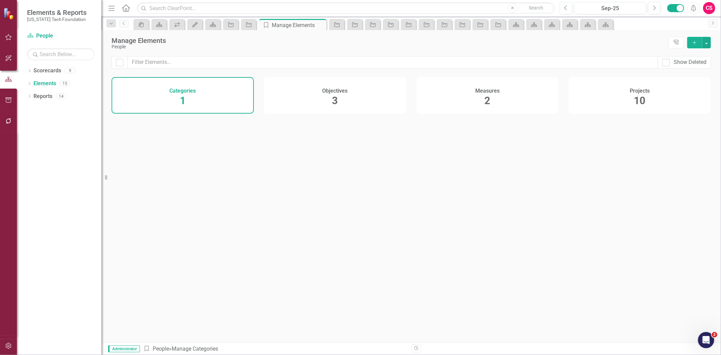
click at [592, 89] on div "Projects 10" at bounding box center [640, 95] width 142 height 37
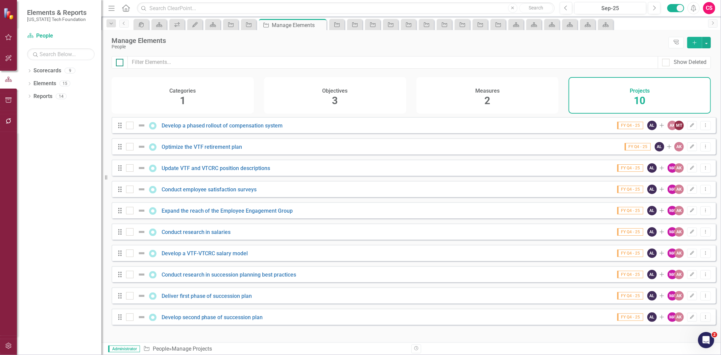
click at [122, 61] on div at bounding box center [119, 62] width 7 height 7
click at [120, 61] on input "checkbox" at bounding box center [118, 61] width 4 height 4
checkbox input "true"
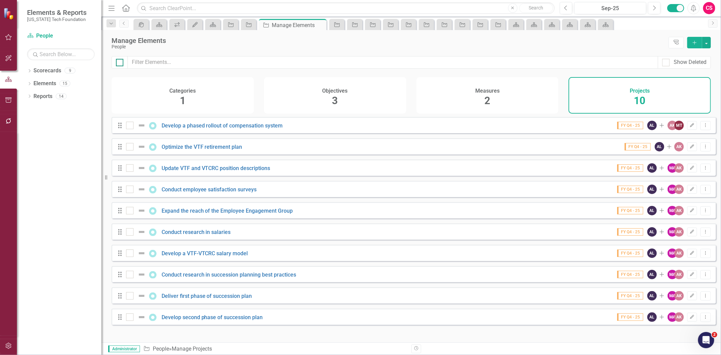
checkbox input "true"
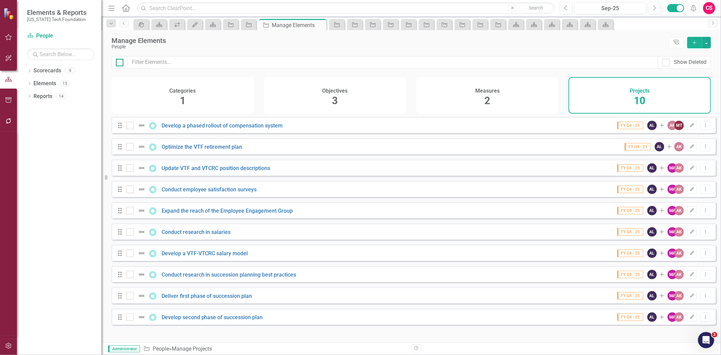
checkbox input "true"
click at [707, 46] on button "button" at bounding box center [706, 42] width 9 height 11
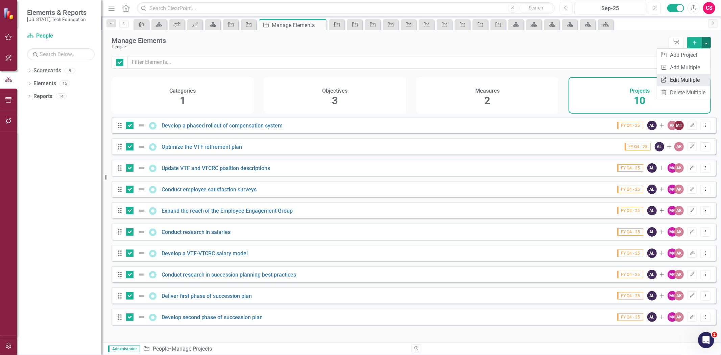
click at [697, 79] on link "Edit Multiple Edit Multiple" at bounding box center [683, 80] width 53 height 13
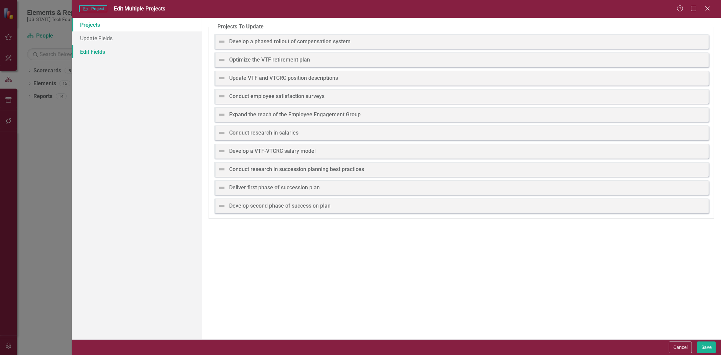
click at [136, 47] on link "Edit Fields" at bounding box center [137, 52] width 130 height 14
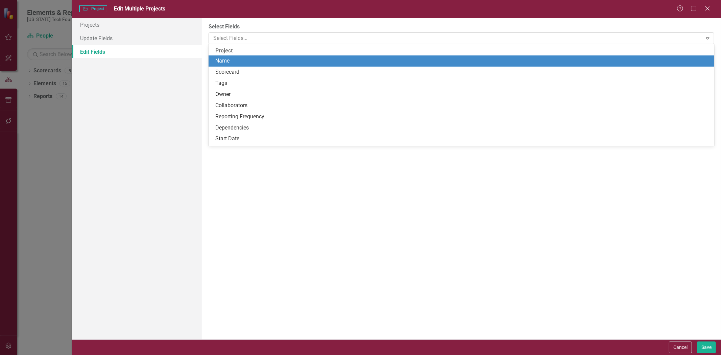
click at [329, 36] on div at bounding box center [457, 38] width 492 height 9
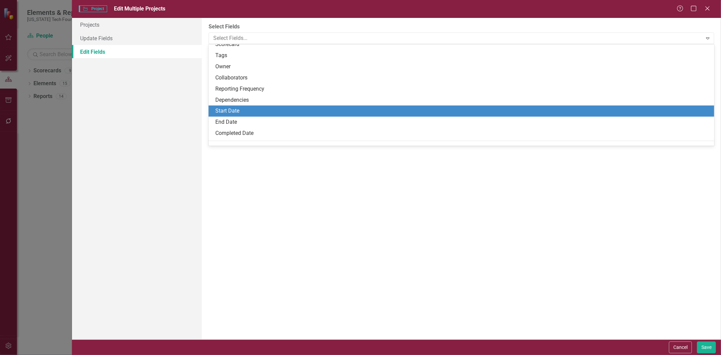
scroll to position [38, 0]
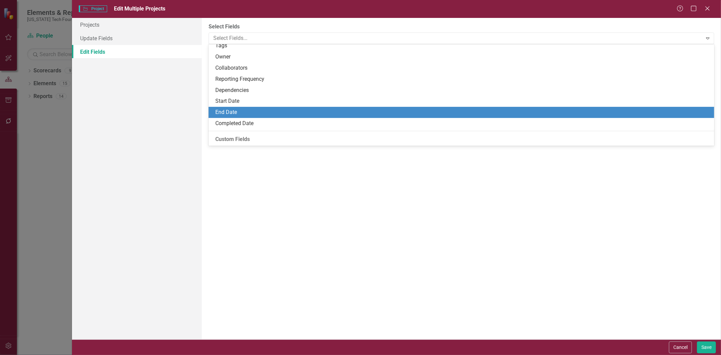
click at [240, 114] on div "End Date" at bounding box center [462, 113] width 495 height 8
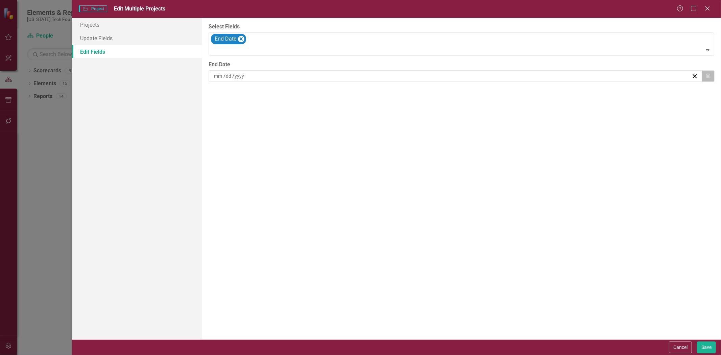
click at [711, 73] on button "Calendar" at bounding box center [708, 75] width 13 height 11
click at [504, 89] on button "»" at bounding box center [506, 93] width 15 height 15
click at [406, 96] on button "«" at bounding box center [404, 93] width 15 height 15
click at [511, 93] on button "»" at bounding box center [506, 93] width 15 height 15
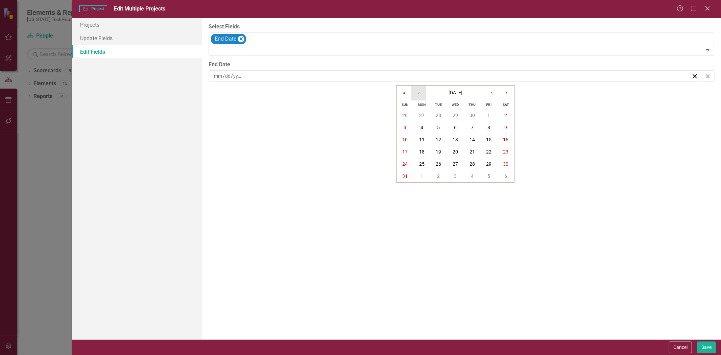
click at [421, 93] on button "‹" at bounding box center [418, 93] width 15 height 15
click at [456, 163] on abbr "30" at bounding box center [455, 163] width 5 height 5
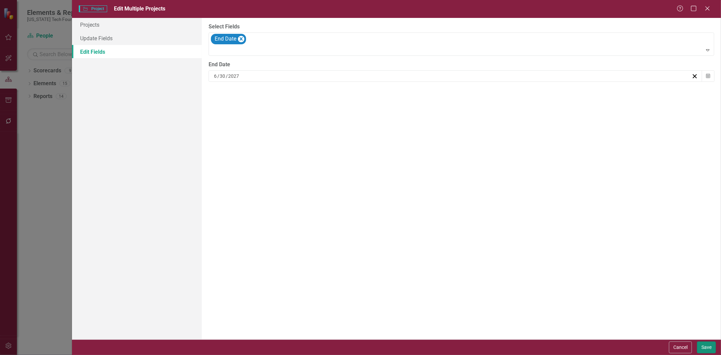
click at [710, 344] on button "Save" at bounding box center [706, 347] width 19 height 12
checkbox input "false"
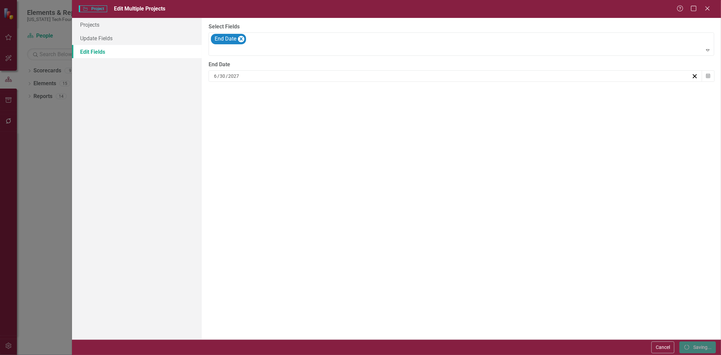
checkbox input "false"
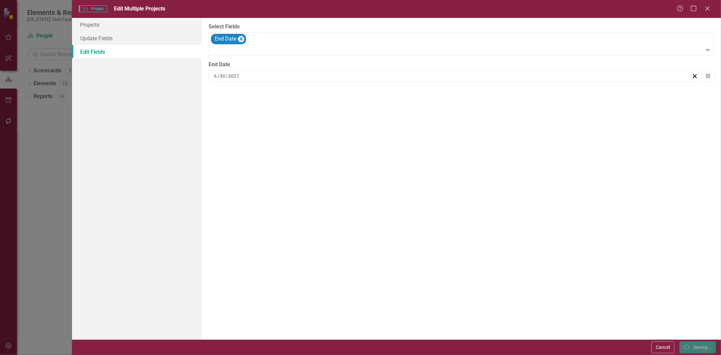
checkbox input "false"
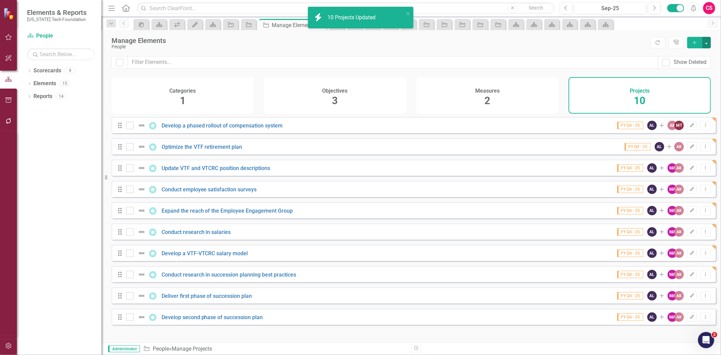
checkbox input "false"
click at [49, 70] on link "Scorecards" at bounding box center [47, 71] width 28 height 8
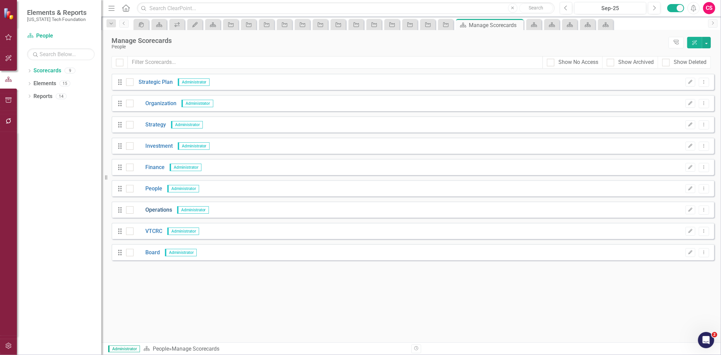
click at [155, 211] on link "Operations" at bounding box center [153, 210] width 39 height 8
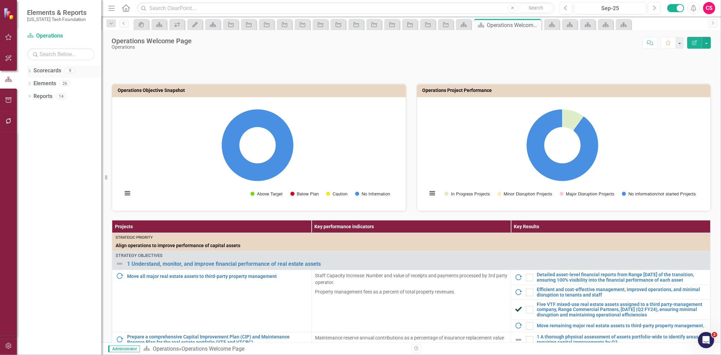
click at [45, 76] on div "Scorecards" at bounding box center [47, 70] width 28 height 11
click at [45, 82] on link "Elements" at bounding box center [44, 84] width 23 height 8
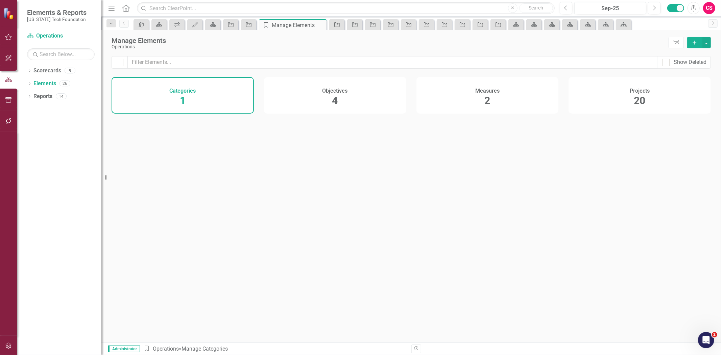
click at [579, 100] on div "Projects 20" at bounding box center [640, 95] width 142 height 37
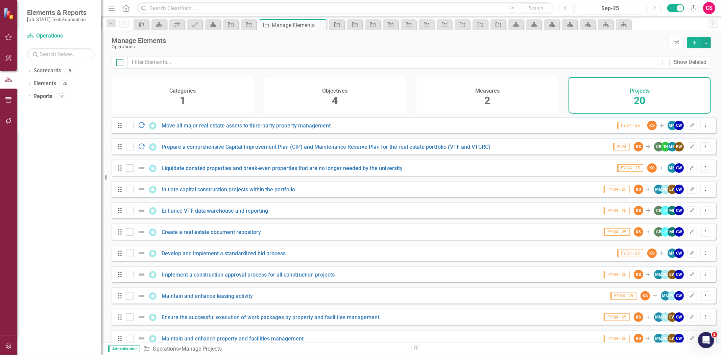
click at [120, 64] on div at bounding box center [119, 62] width 7 height 7
click at [120, 63] on input "checkbox" at bounding box center [118, 61] width 4 height 4
checkbox input "true"
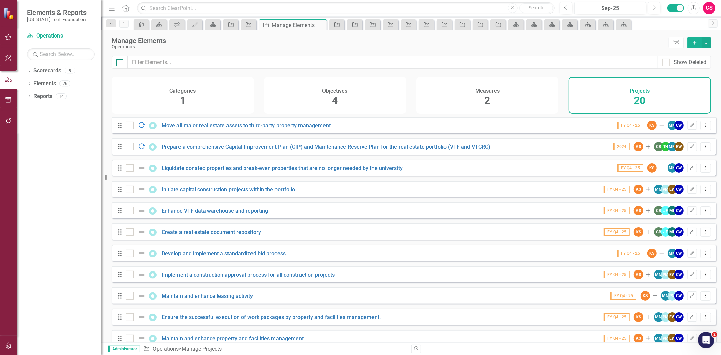
checkbox input "true"
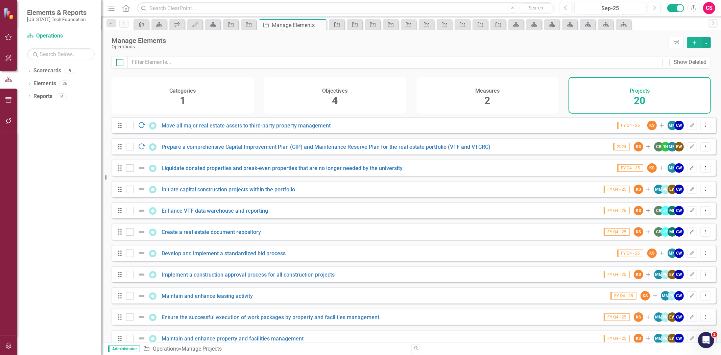
checkbox input "true"
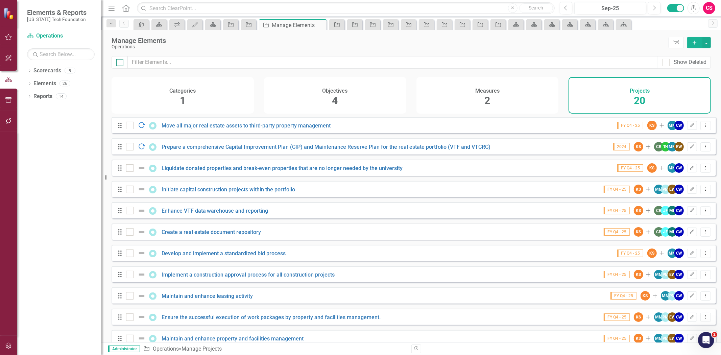
checkbox input "true"
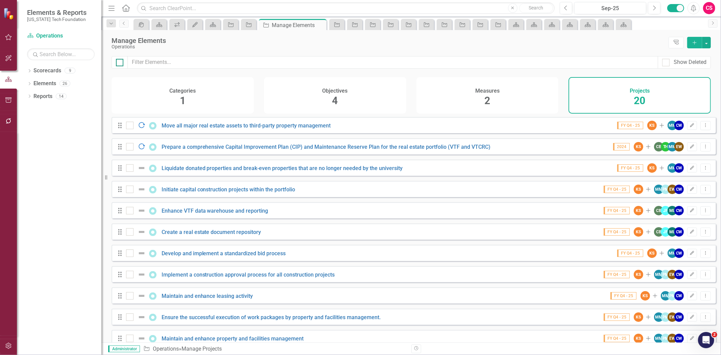
checkbox input "true"
click at [706, 47] on button "button" at bounding box center [706, 42] width 9 height 11
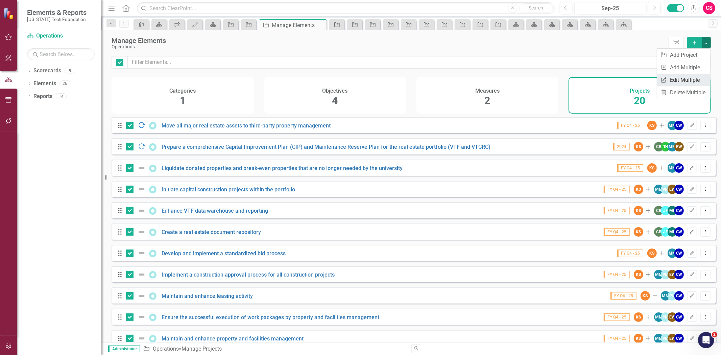
click at [688, 80] on link "Edit Multiple Edit Multiple" at bounding box center [683, 80] width 53 height 13
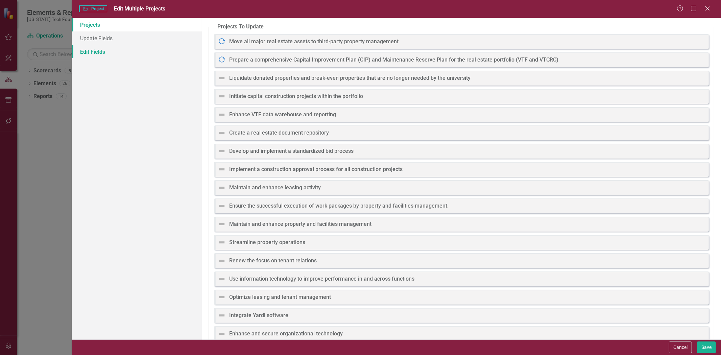
click at [115, 52] on link "Edit Fields" at bounding box center [137, 52] width 130 height 14
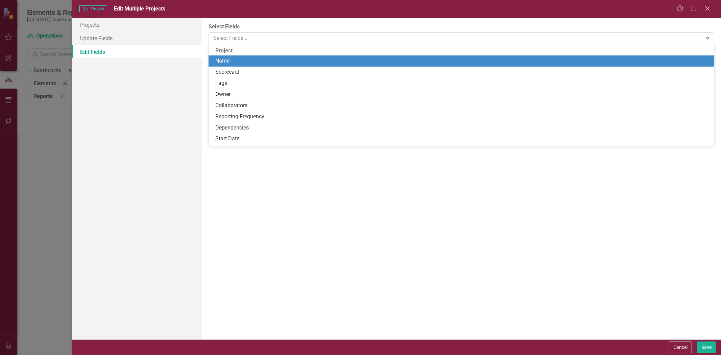
click at [323, 41] on div at bounding box center [457, 38] width 492 height 9
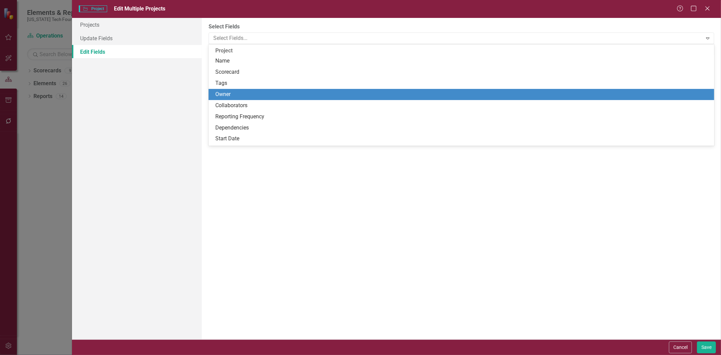
scroll to position [38, 0]
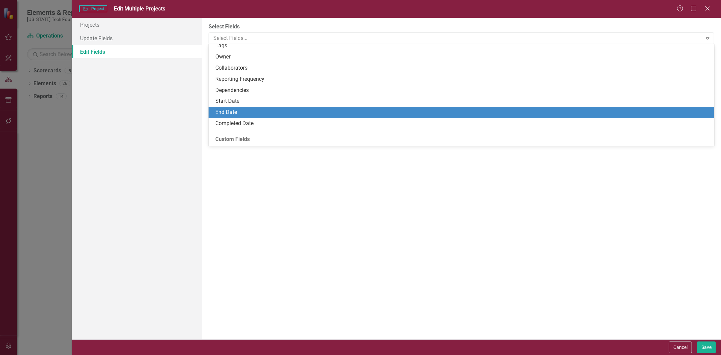
click at [252, 115] on div "End Date" at bounding box center [462, 113] width 495 height 8
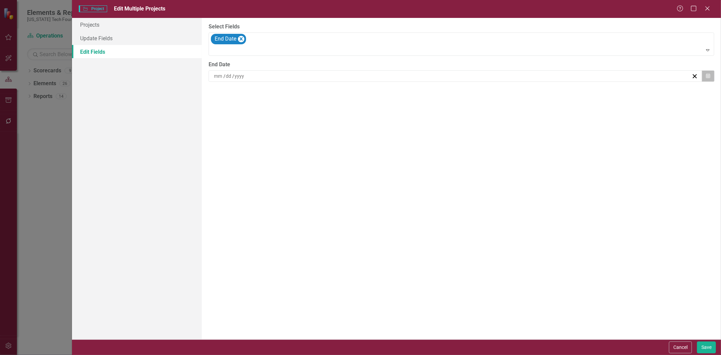
click at [705, 76] on button "Calendar" at bounding box center [708, 75] width 13 height 11
click at [503, 93] on button "»" at bounding box center [506, 93] width 15 height 15
click at [504, 93] on button "»" at bounding box center [506, 93] width 15 height 15
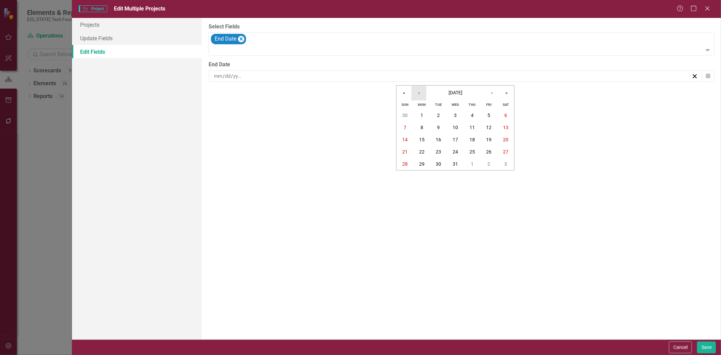
click at [411, 92] on button "‹" at bounding box center [418, 93] width 15 height 15
click at [407, 92] on button "«" at bounding box center [404, 93] width 15 height 15
click at [415, 93] on button "‹" at bounding box center [418, 93] width 15 height 15
click at [415, 92] on button "‹" at bounding box center [418, 93] width 15 height 15
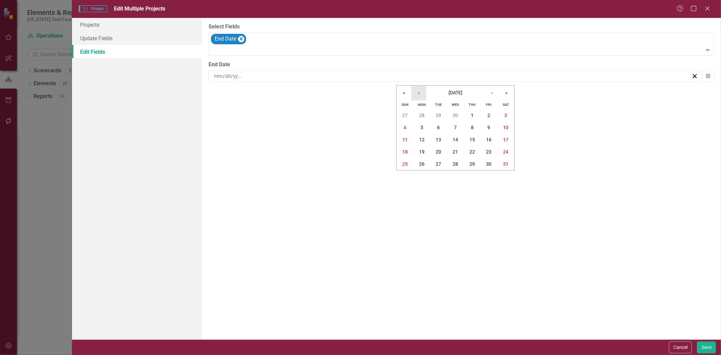
click at [415, 92] on button "‹" at bounding box center [418, 93] width 15 height 15
click at [489, 92] on button "›" at bounding box center [491, 93] width 15 height 15
click at [460, 161] on button "30" at bounding box center [455, 164] width 17 height 12
click at [702, 343] on button "Save" at bounding box center [706, 347] width 19 height 12
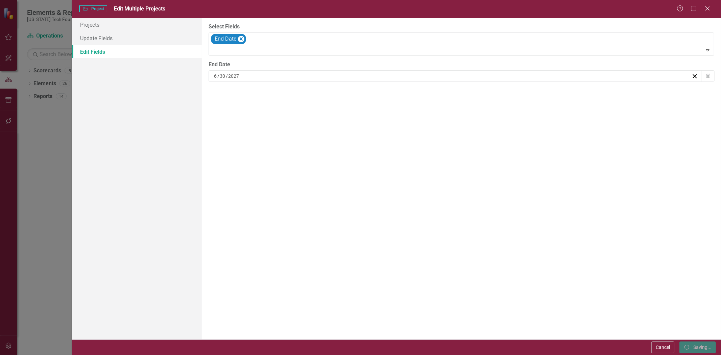
checkbox input "false"
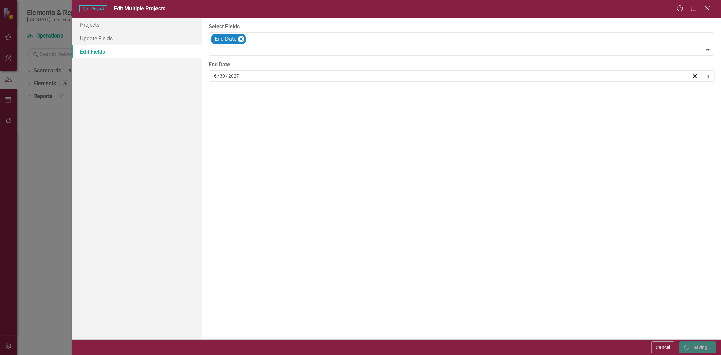
checkbox input "false"
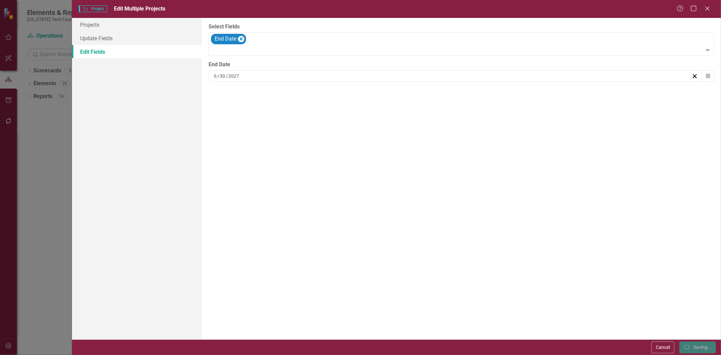
checkbox input "false"
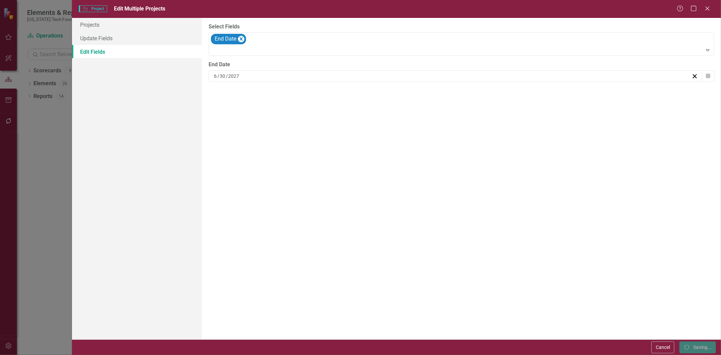
checkbox input "false"
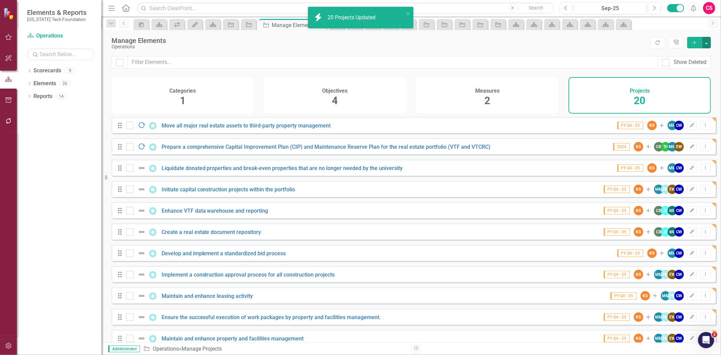
checkbox input "false"
click at [56, 69] on link "Scorecards" at bounding box center [47, 71] width 28 height 8
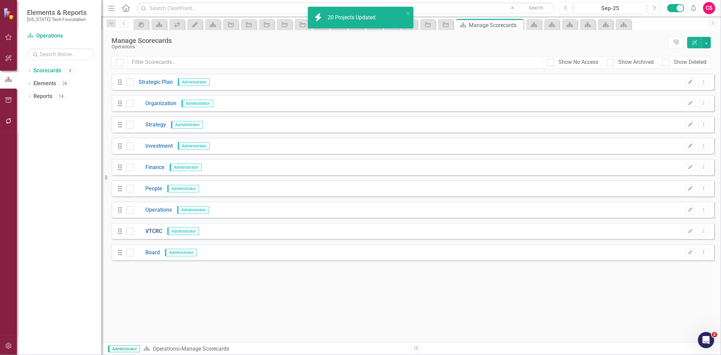
click at [150, 230] on link "VTCRC" at bounding box center [148, 232] width 29 height 8
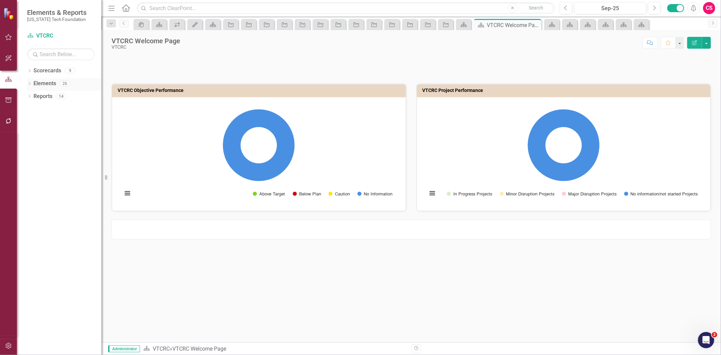
click at [51, 80] on link "Elements" at bounding box center [44, 84] width 23 height 8
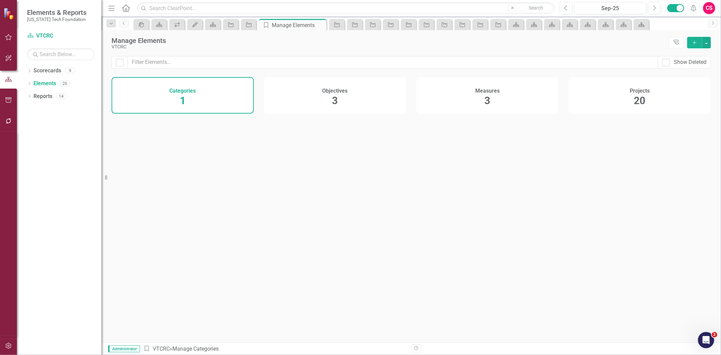
click at [567, 85] on div "Categories 1 Objectives 3 Measures 3 Projects 20" at bounding box center [411, 95] width 599 height 37
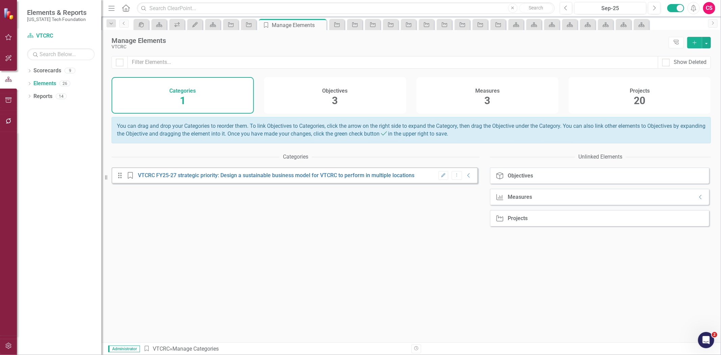
click at [576, 90] on div "Projects 20" at bounding box center [640, 95] width 142 height 37
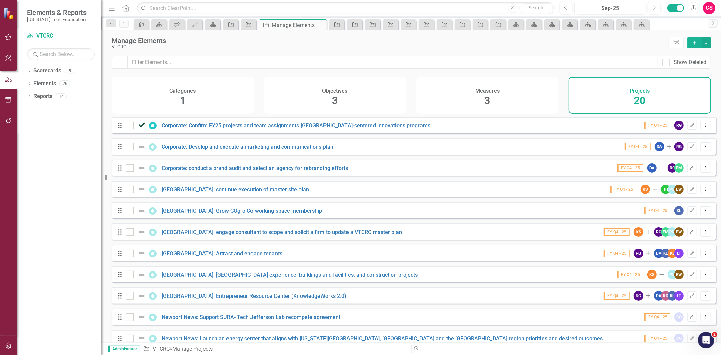
click at [114, 62] on div at bounding box center [120, 62] width 16 height 13
click at [122, 65] on div at bounding box center [119, 62] width 7 height 7
click at [120, 63] on input "checkbox" at bounding box center [118, 61] width 4 height 4
checkbox input "true"
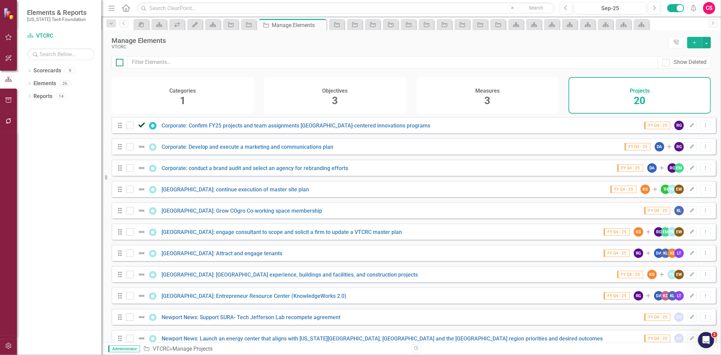
checkbox input "true"
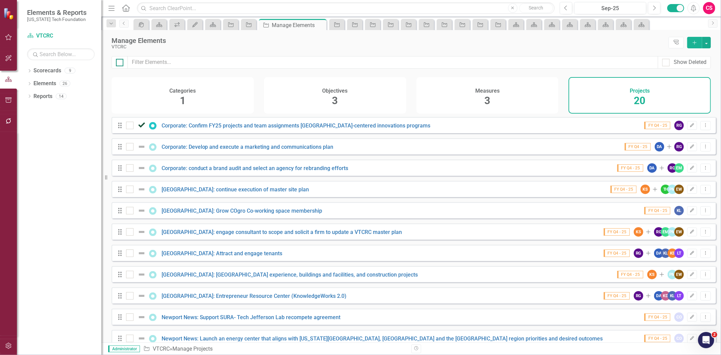
checkbox input "true"
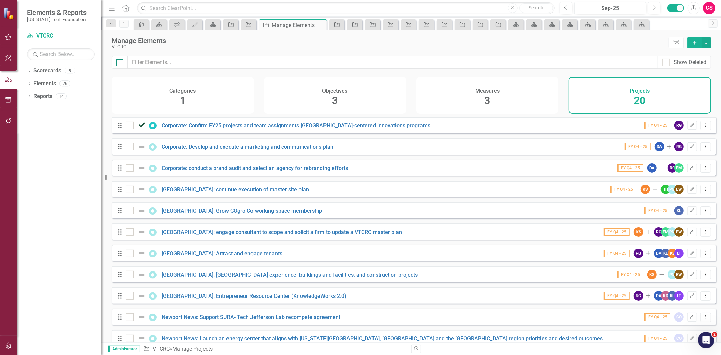
checkbox input "true"
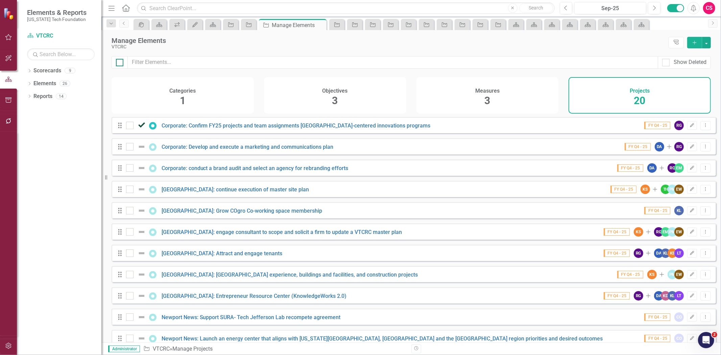
checkbox input "true"
click at [705, 43] on button "button" at bounding box center [706, 42] width 9 height 11
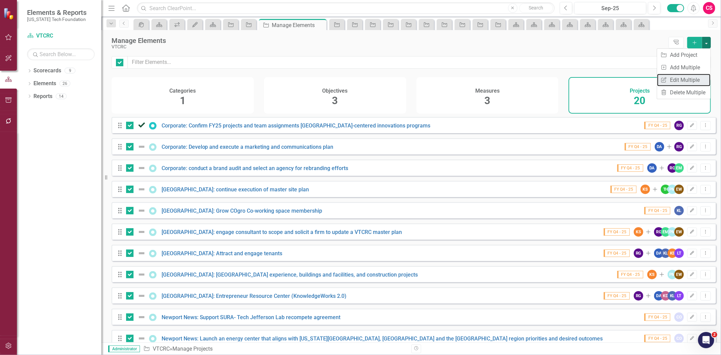
click at [685, 78] on link "Edit Multiple Edit Multiple" at bounding box center [683, 80] width 53 height 13
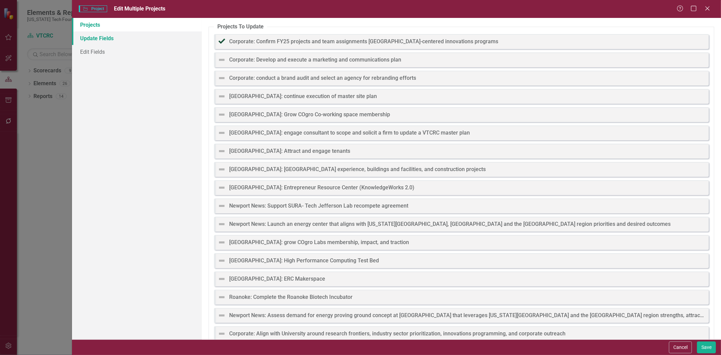
click at [131, 44] on link "Update Fields" at bounding box center [137, 38] width 130 height 14
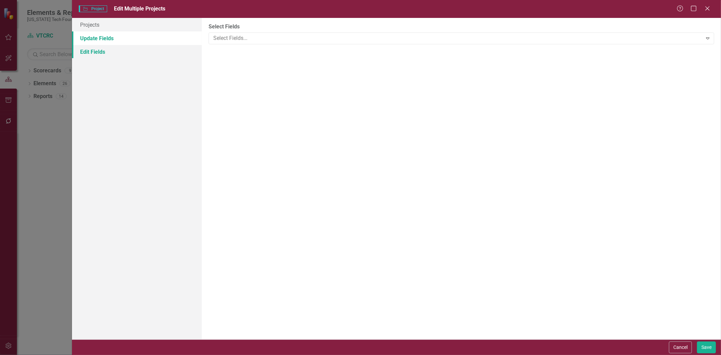
click at [126, 55] on link "Edit Fields" at bounding box center [137, 52] width 130 height 14
click at [239, 34] on div at bounding box center [457, 38] width 492 height 9
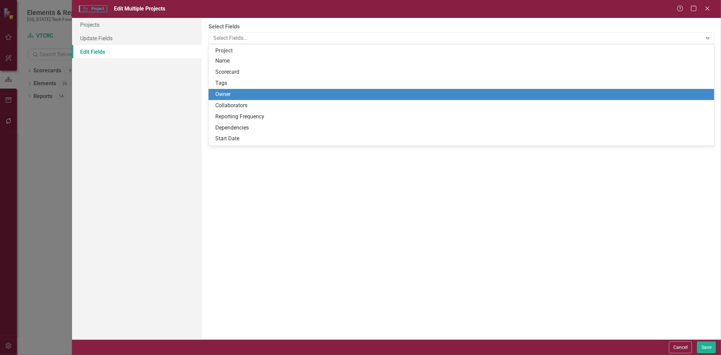
scroll to position [38, 0]
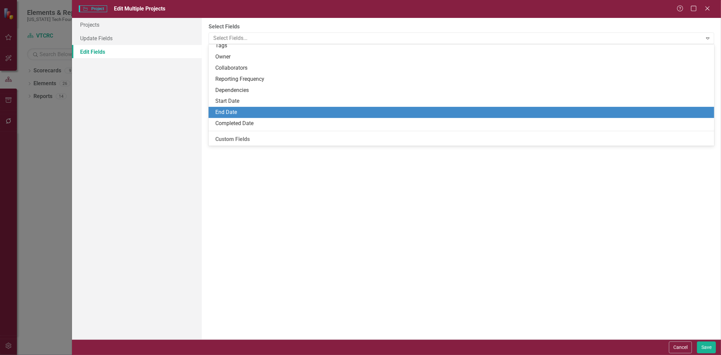
click at [234, 109] on div "End Date" at bounding box center [462, 113] width 495 height 8
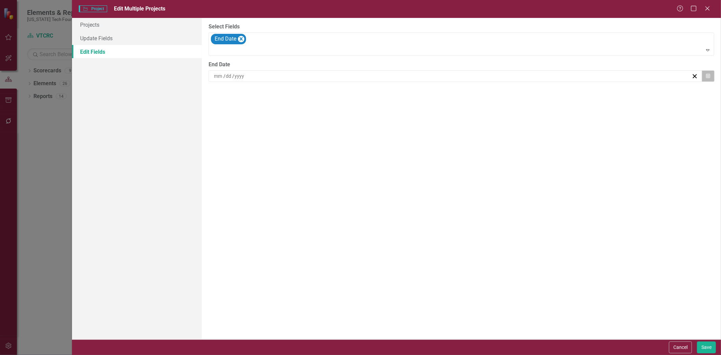
click at [707, 77] on icon "Calendar" at bounding box center [708, 76] width 4 height 5
click at [500, 92] on button "»" at bounding box center [506, 93] width 15 height 15
click at [420, 92] on button "‹" at bounding box center [418, 93] width 15 height 15
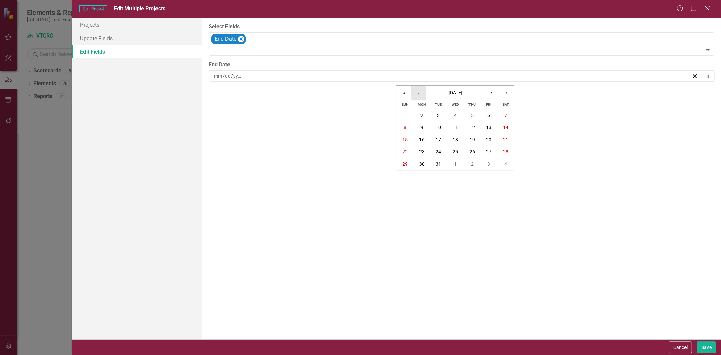
click at [420, 92] on button "‹" at bounding box center [418, 93] width 15 height 15
click at [460, 166] on button "30" at bounding box center [455, 164] width 17 height 12
click at [707, 343] on button "Save" at bounding box center [706, 347] width 19 height 12
checkbox input "false"
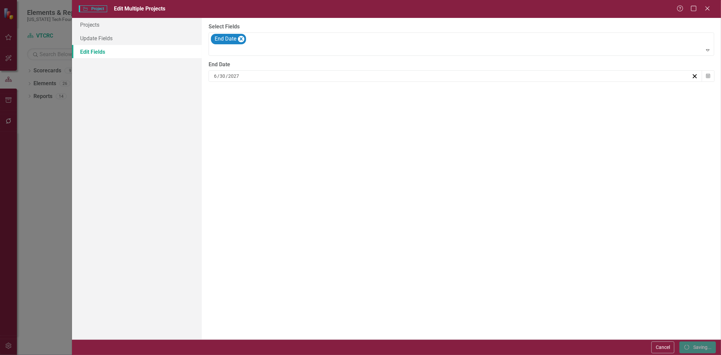
checkbox input "false"
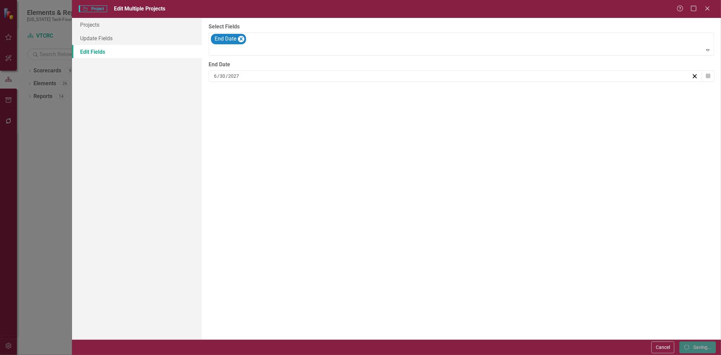
checkbox input "false"
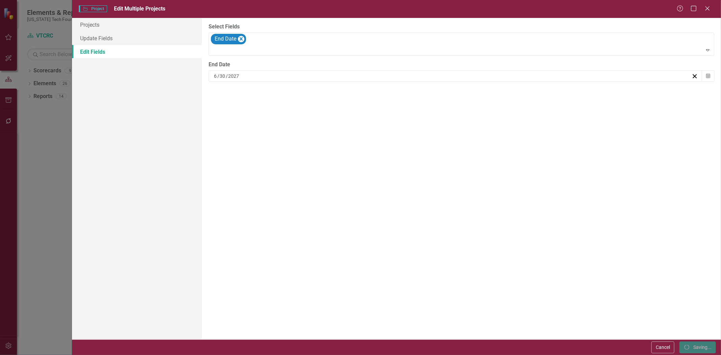
checkbox input "false"
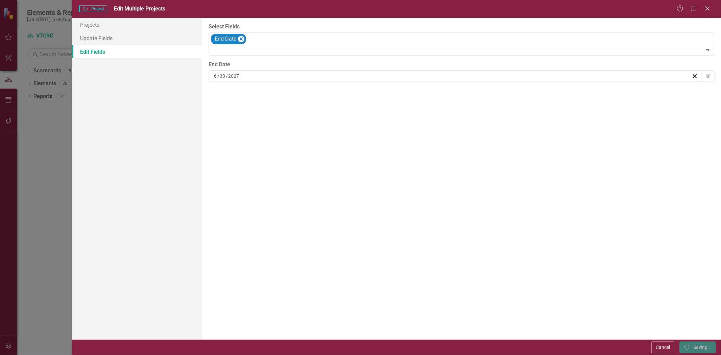
checkbox input "false"
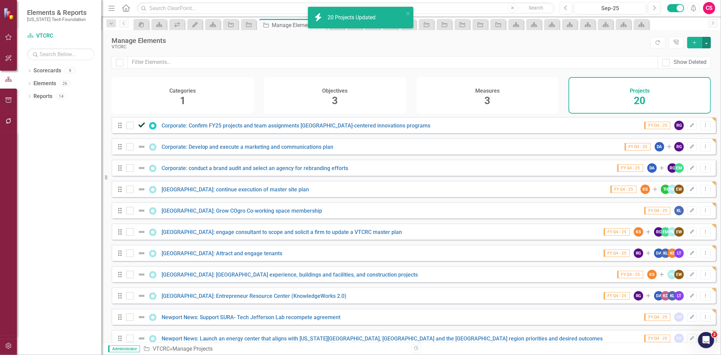
checkbox input "false"
click at [43, 71] on link "Scorecards" at bounding box center [47, 71] width 28 height 8
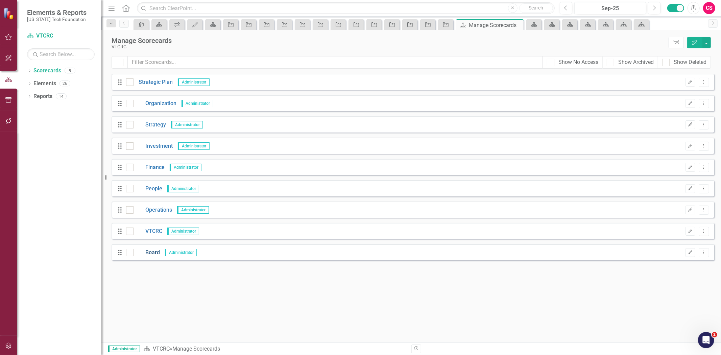
click at [156, 253] on link "Board" at bounding box center [147, 253] width 26 height 8
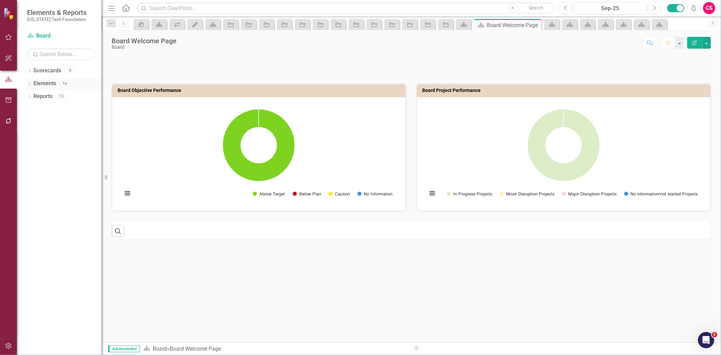
click at [56, 78] on div "Elements 16" at bounding box center [67, 84] width 68 height 13
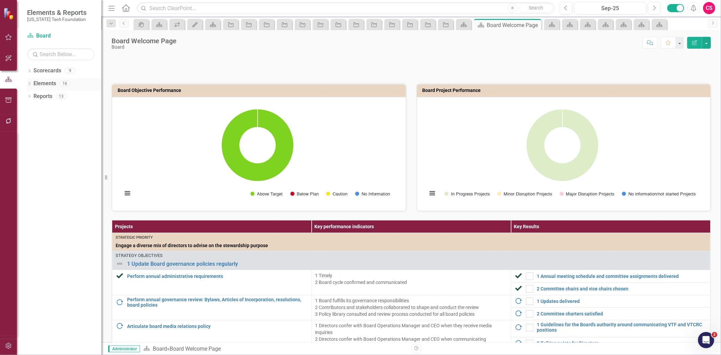
click at [56, 78] on div "Elements 16" at bounding box center [67, 84] width 68 height 13
click at [44, 92] on div "Reports" at bounding box center [42, 96] width 19 height 11
click at [45, 85] on link "Elements" at bounding box center [44, 84] width 23 height 8
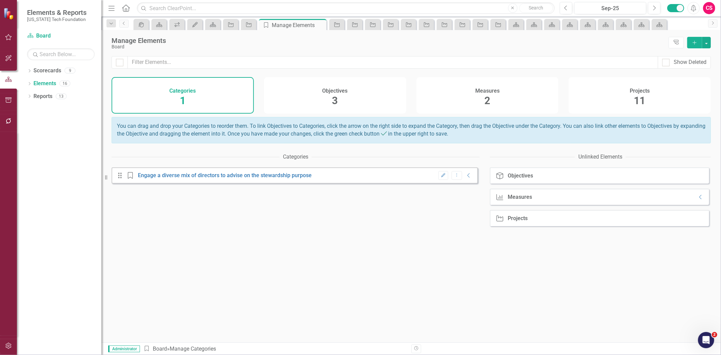
click at [613, 102] on div "Projects 11" at bounding box center [640, 95] width 142 height 37
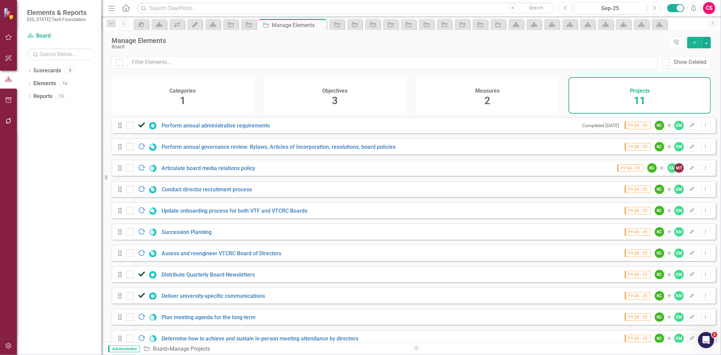
drag, startPoint x: 110, startPoint y: 61, endPoint x: 114, endPoint y: 63, distance: 4.7
click at [113, 63] on div "Show Deleted" at bounding box center [411, 66] width 620 height 21
click at [118, 64] on div at bounding box center [119, 62] width 7 height 7
click at [118, 63] on input "checkbox" at bounding box center [118, 61] width 4 height 4
checkbox input "true"
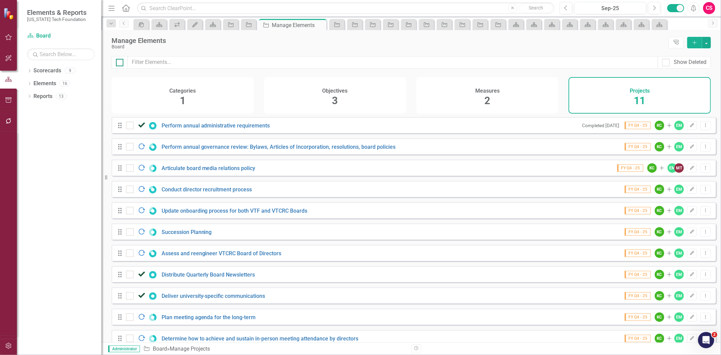
checkbox input "true"
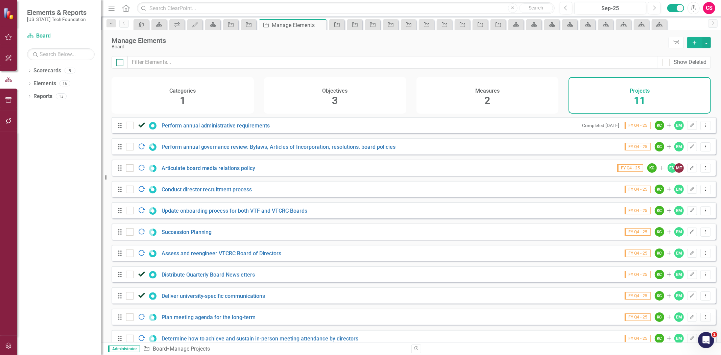
checkbox input "true"
click at [708, 41] on button "button" at bounding box center [706, 42] width 9 height 11
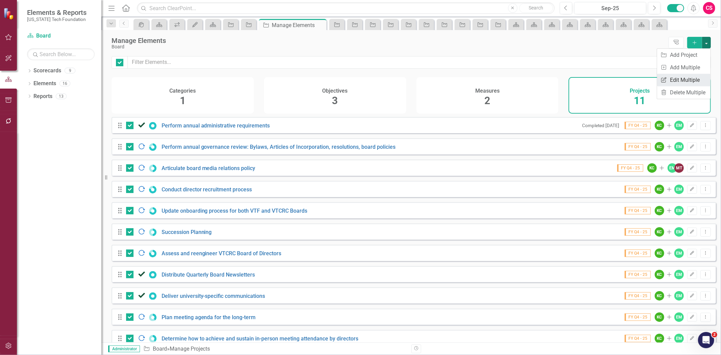
click at [694, 76] on link "Edit Multiple Edit Multiple" at bounding box center [683, 80] width 53 height 13
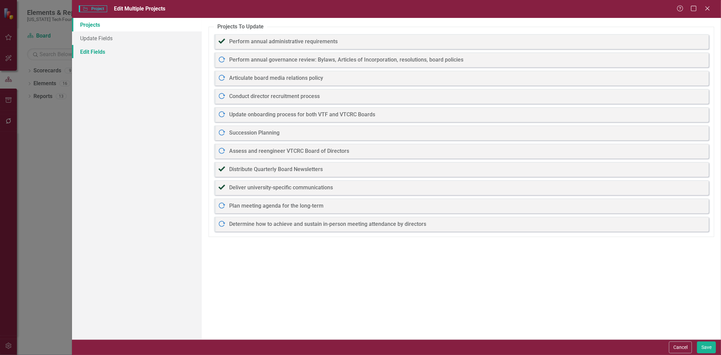
click at [123, 55] on link "Edit Fields" at bounding box center [137, 52] width 130 height 14
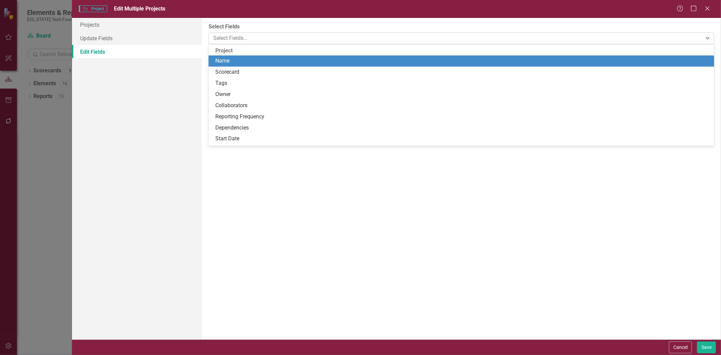
click at [270, 40] on div at bounding box center [457, 38] width 492 height 9
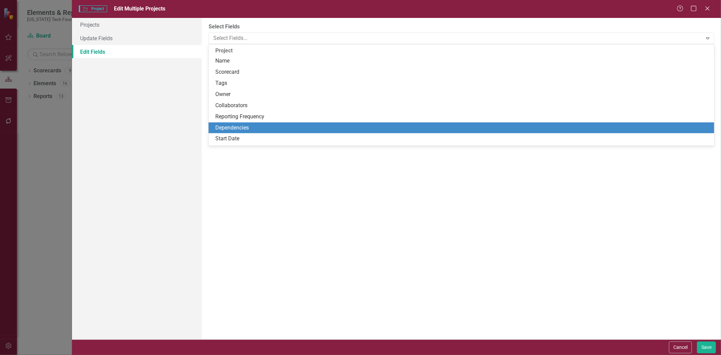
scroll to position [38, 0]
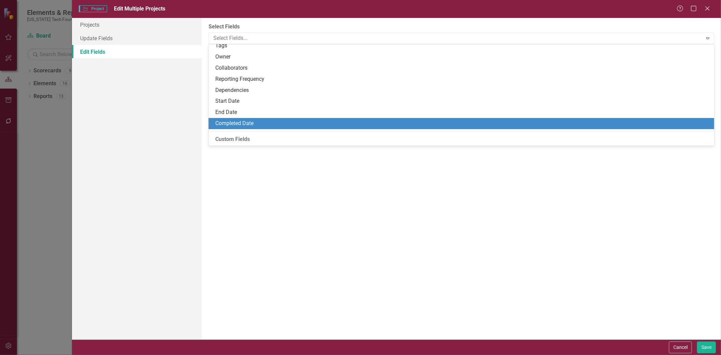
click at [249, 118] on div "Completed Date" at bounding box center [462, 123] width 506 height 11
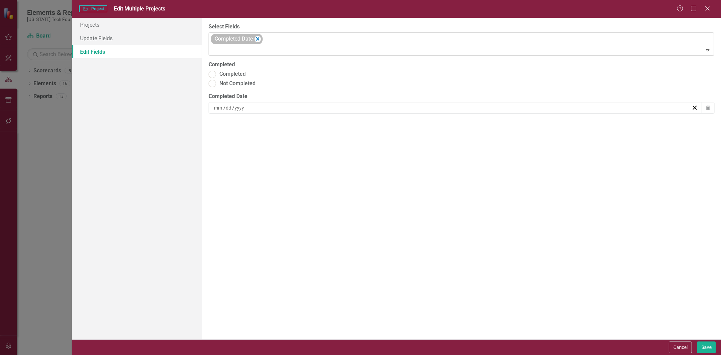
click at [258, 34] on div "Completed Date" at bounding box center [237, 39] width 52 height 10
click at [259, 37] on icon "Remove Completed Date" at bounding box center [258, 39] width 6 height 8
click at [259, 37] on div at bounding box center [457, 38] width 492 height 9
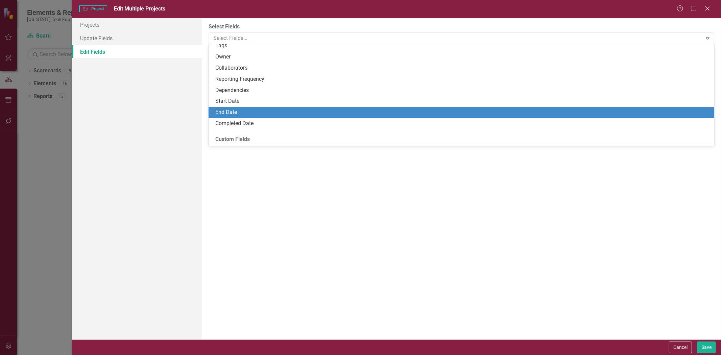
click at [248, 114] on div "End Date" at bounding box center [462, 113] width 495 height 8
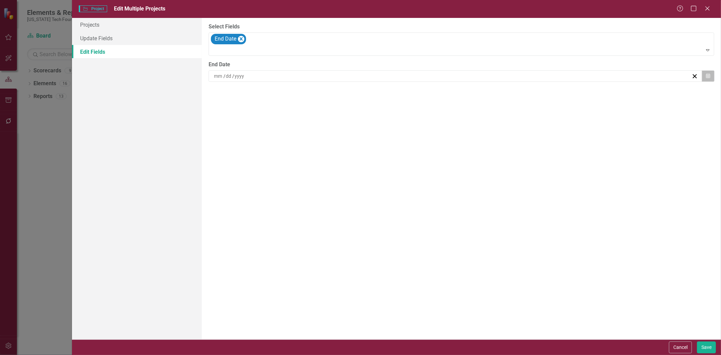
click at [713, 73] on button "Calendar" at bounding box center [708, 75] width 13 height 11
click at [506, 90] on button "»" at bounding box center [506, 93] width 15 height 15
click at [418, 95] on button "‹" at bounding box center [418, 93] width 15 height 15
click at [418, 93] on button "‹" at bounding box center [418, 93] width 15 height 15
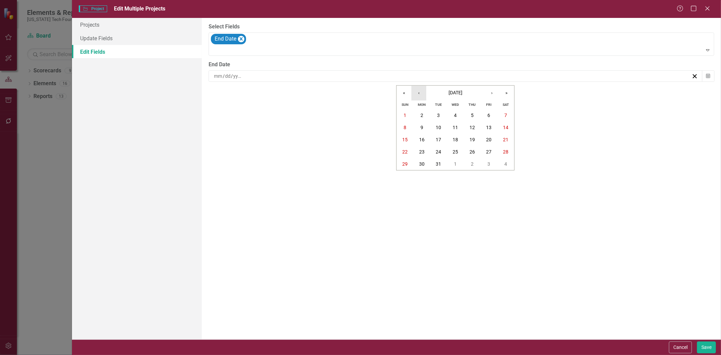
click at [420, 93] on button "‹" at bounding box center [418, 93] width 15 height 15
click at [452, 163] on button "30" at bounding box center [455, 164] width 17 height 12
click at [705, 346] on button "Save" at bounding box center [706, 347] width 19 height 12
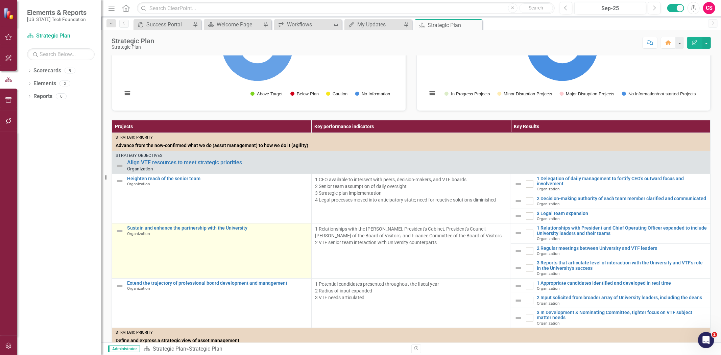
scroll to position [179, 0]
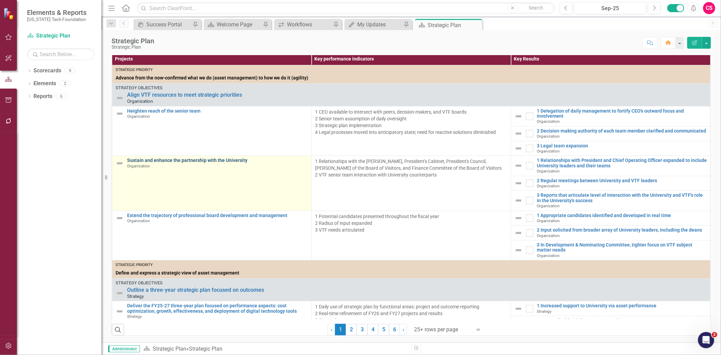
click at [161, 163] on link "Sustain and enhance the partnership with the University" at bounding box center [217, 160] width 181 height 5
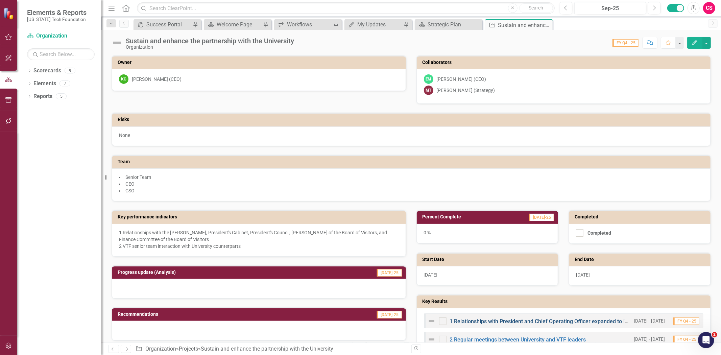
click at [552, 320] on link "1 Relationships with President and Chief Operating Officer expanded to include …" at bounding box center [588, 321] width 276 height 6
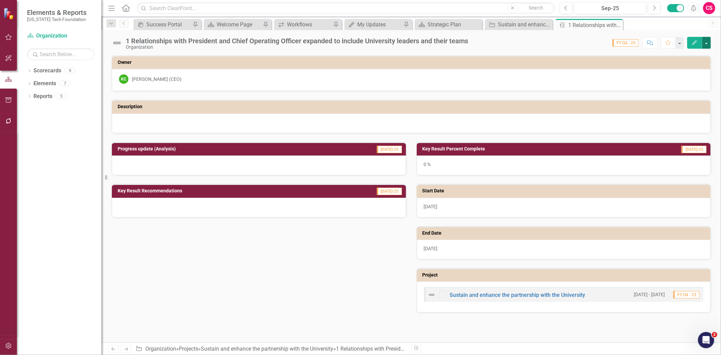
click at [709, 42] on button "button" at bounding box center [706, 43] width 9 height 12
click at [691, 65] on link "Edit Report Edit Layout" at bounding box center [683, 68] width 55 height 13
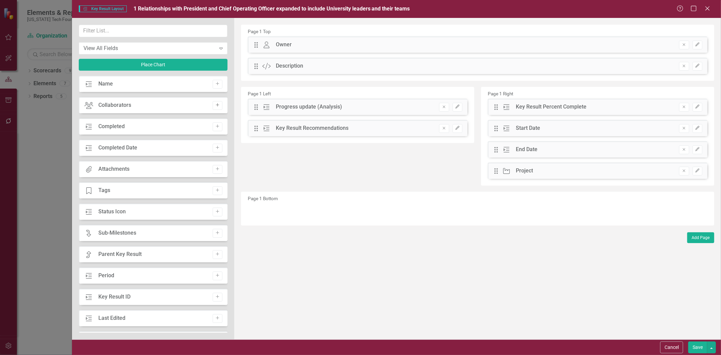
click at [217, 103] on icon "Add" at bounding box center [217, 105] width 5 height 4
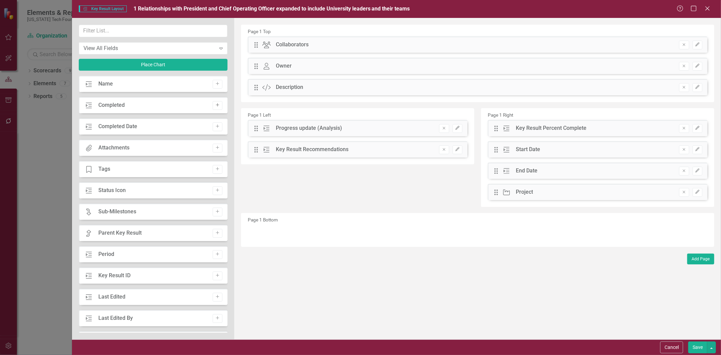
click at [219, 104] on button "Add" at bounding box center [218, 105] width 10 height 9
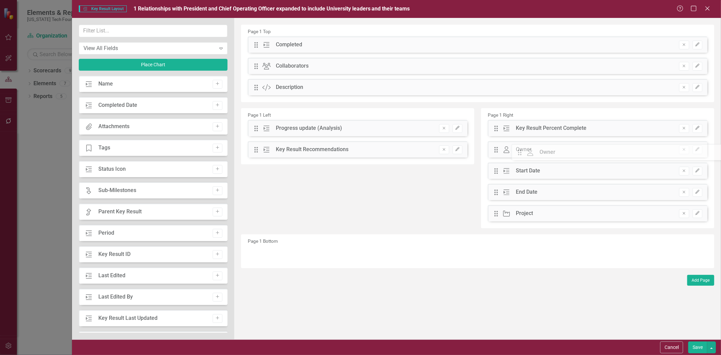
drag, startPoint x: 254, startPoint y: 87, endPoint x: 522, endPoint y: 153, distance: 275.9
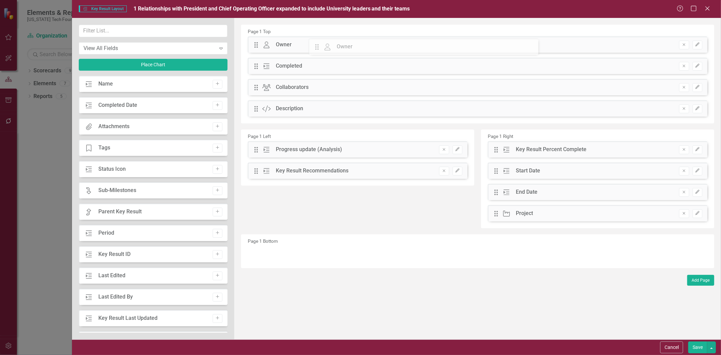
drag, startPoint x: 495, startPoint y: 151, endPoint x: 309, endPoint y: 35, distance: 219.0
drag, startPoint x: 255, startPoint y: 67, endPoint x: 557, endPoint y: 150, distance: 313.5
click at [698, 346] on button "Save" at bounding box center [697, 347] width 19 height 12
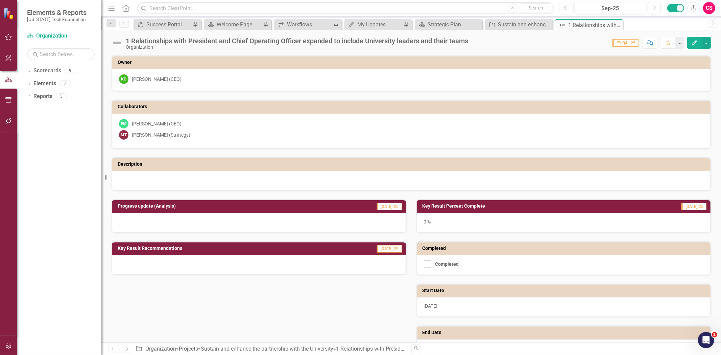
click at [695, 41] on icon "Edit" at bounding box center [695, 42] width 6 height 5
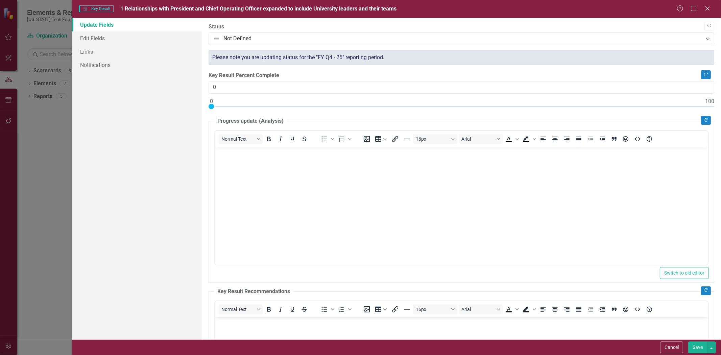
click at [669, 351] on button "Cancel" at bounding box center [671, 347] width 23 height 12
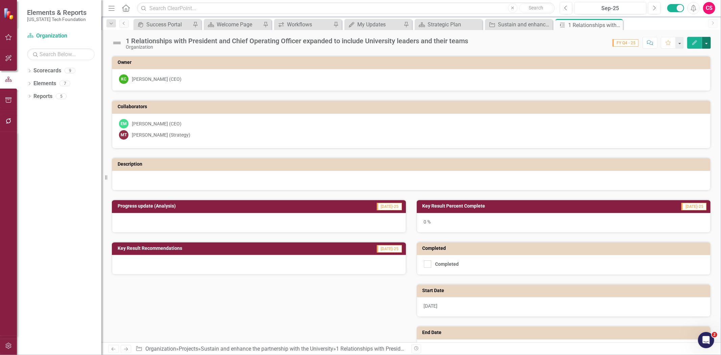
click at [705, 42] on button "button" at bounding box center [706, 43] width 9 height 12
click at [685, 66] on link "Edit Report Edit Layout" at bounding box center [683, 68] width 55 height 13
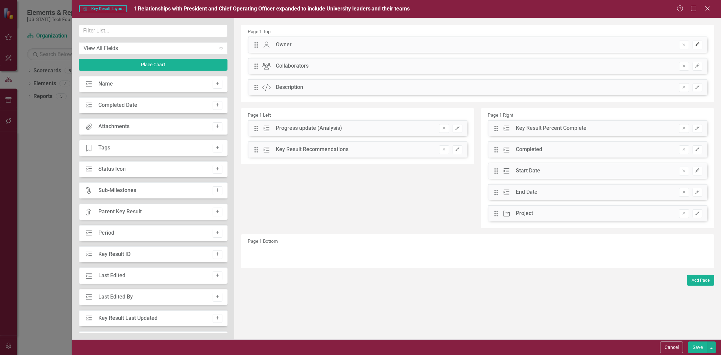
click at [697, 45] on icon "button" at bounding box center [697, 45] width 4 height 4
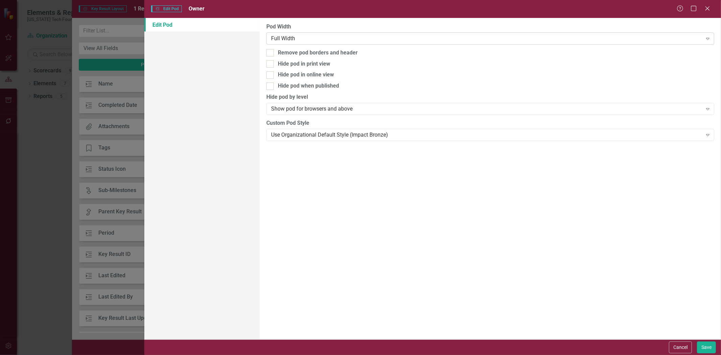
click at [315, 44] on div "Full Width Expand" at bounding box center [490, 38] width 448 height 12
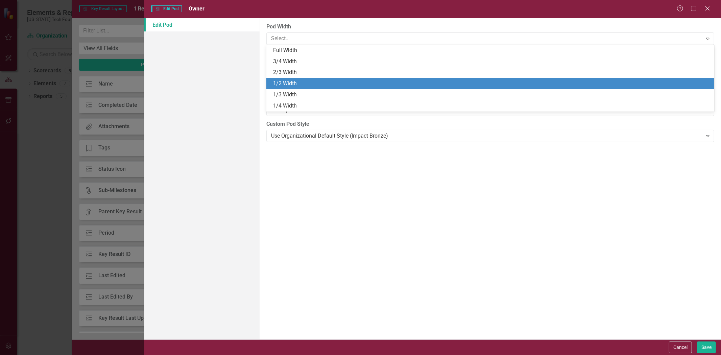
click at [309, 88] on div "1/2 Width" at bounding box center [490, 83] width 448 height 11
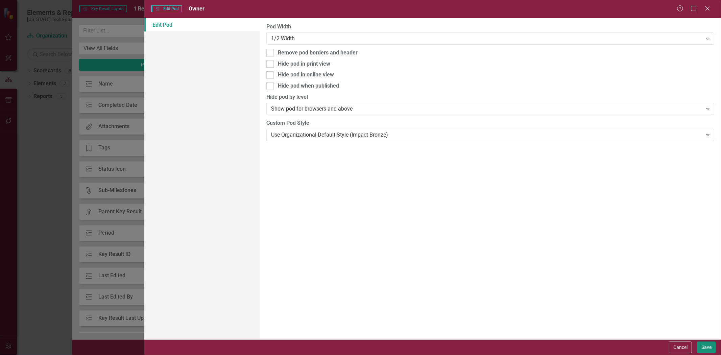
click at [708, 350] on button "Save" at bounding box center [706, 347] width 19 height 12
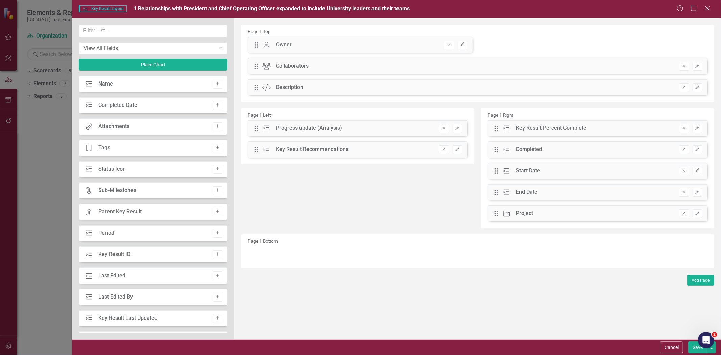
click at [703, 65] on div "Drag Collaborators Collaborators Remove Edit" at bounding box center [478, 66] width 460 height 16
click at [699, 65] on icon "button" at bounding box center [697, 66] width 4 height 4
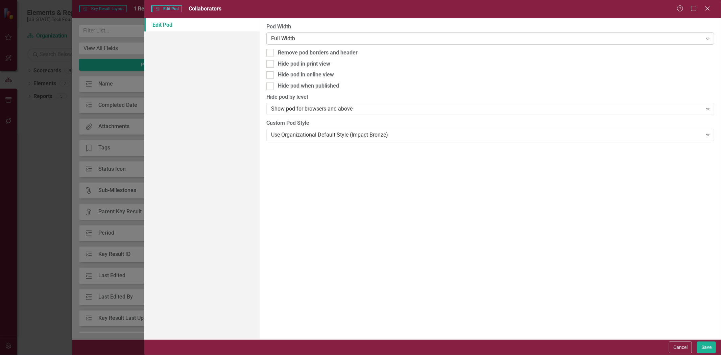
click at [298, 40] on div "Full Width" at bounding box center [486, 38] width 431 height 8
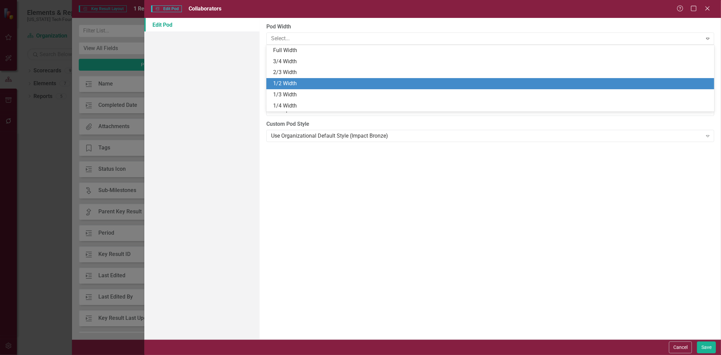
click at [290, 85] on div "1/2 Width" at bounding box center [491, 84] width 437 height 8
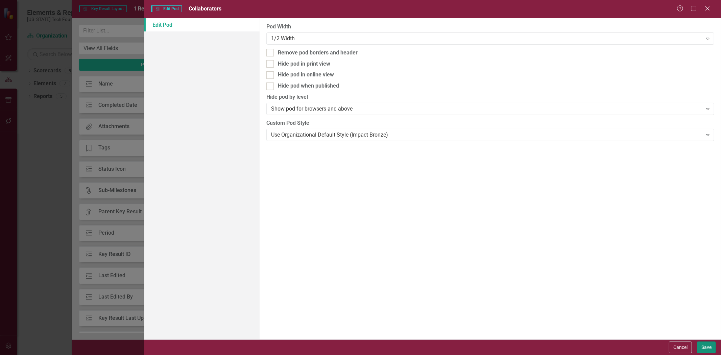
click at [711, 346] on button "Save" at bounding box center [706, 347] width 19 height 12
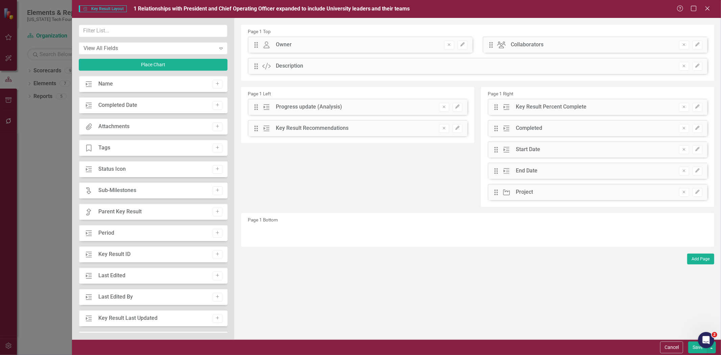
click at [690, 348] on button "Save" at bounding box center [697, 347] width 19 height 12
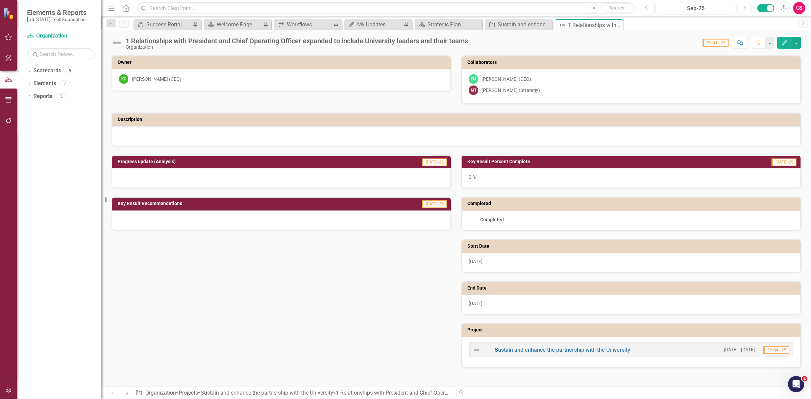
drag, startPoint x: 714, startPoint y: 0, endPoint x: 325, endPoint y: 250, distance: 461.7
click at [325, 250] on div "Progress update (Analysis) Jul-25 Key Result Recommendations Jul-25 Key Result …" at bounding box center [457, 257] width 700 height 222
click at [721, 46] on button "button" at bounding box center [797, 43] width 9 height 12
click at [721, 64] on link "Edit Report Edit Layout" at bounding box center [773, 68] width 55 height 13
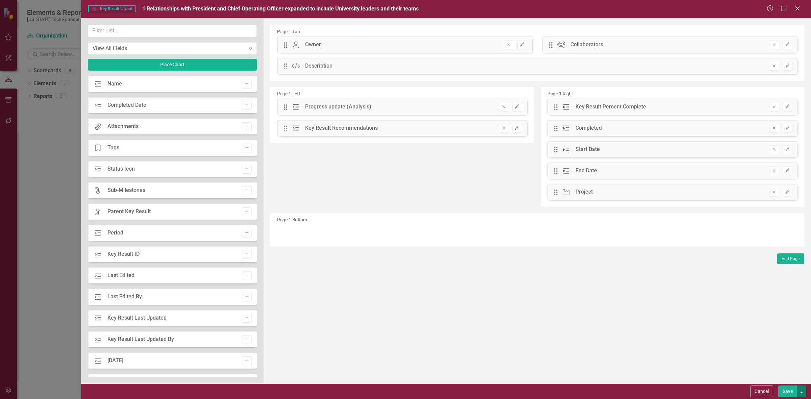
click at [721, 355] on button "button" at bounding box center [802, 392] width 9 height 12
click at [721, 355] on link "Update all Key Results in this account" at bounding box center [738, 379] width 135 height 13
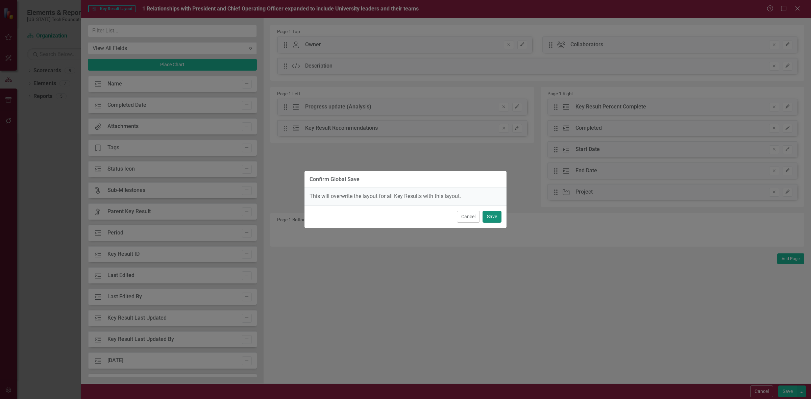
click at [488, 217] on button "Save" at bounding box center [492, 217] width 19 height 12
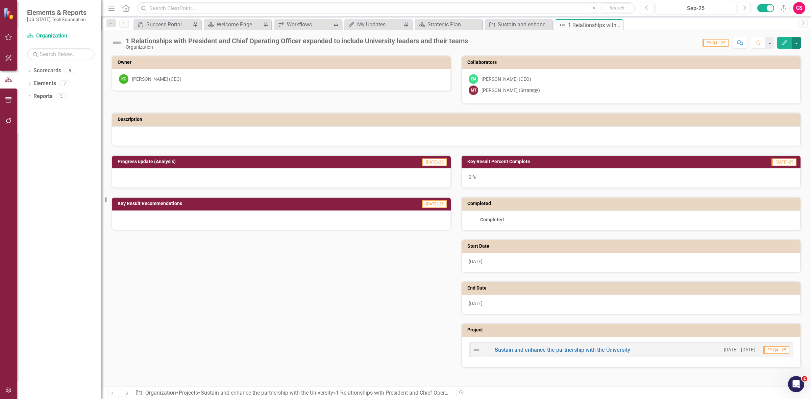
click at [721, 44] on div "1 Relationships with President and Chief Operating Officer expanded to include …" at bounding box center [456, 40] width 710 height 20
click at [721, 41] on button "button" at bounding box center [797, 43] width 9 height 12
click at [721, 71] on link "Edit Report Edit Layout" at bounding box center [773, 68] width 55 height 13
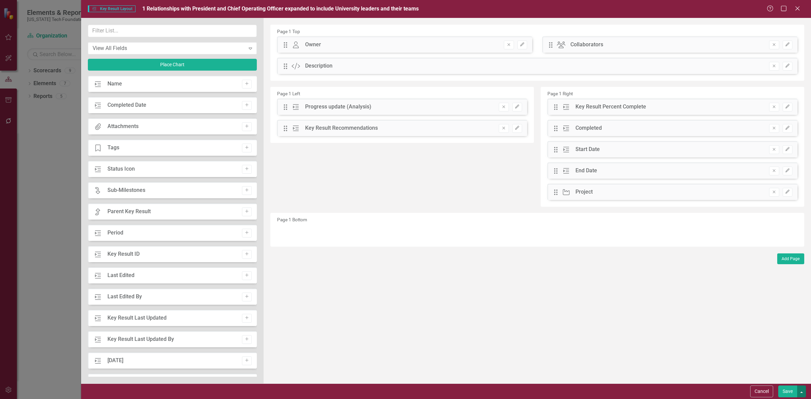
click at [721, 355] on button "button" at bounding box center [802, 392] width 9 height 12
click at [721, 8] on icon "Help" at bounding box center [770, 8] width 8 height 6
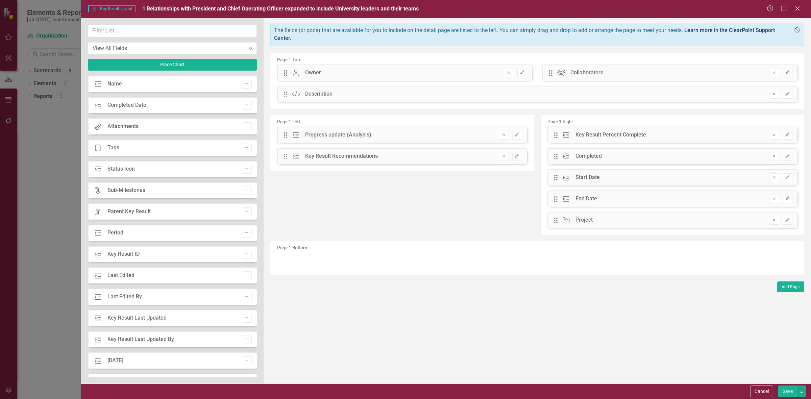
click at [703, 31] on link "Learn more in the ClearPoint Support Center." at bounding box center [524, 34] width 501 height 14
